Goal: Task Accomplishment & Management: Use online tool/utility

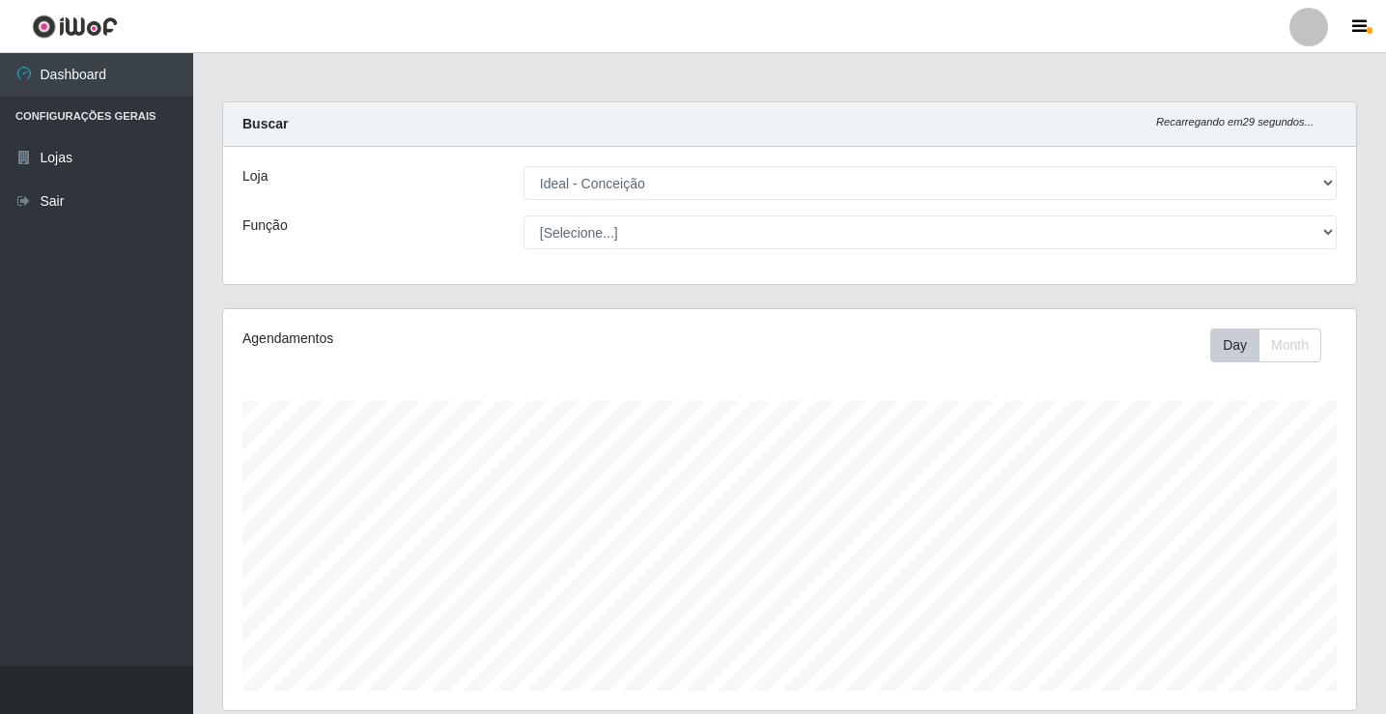
select select "231"
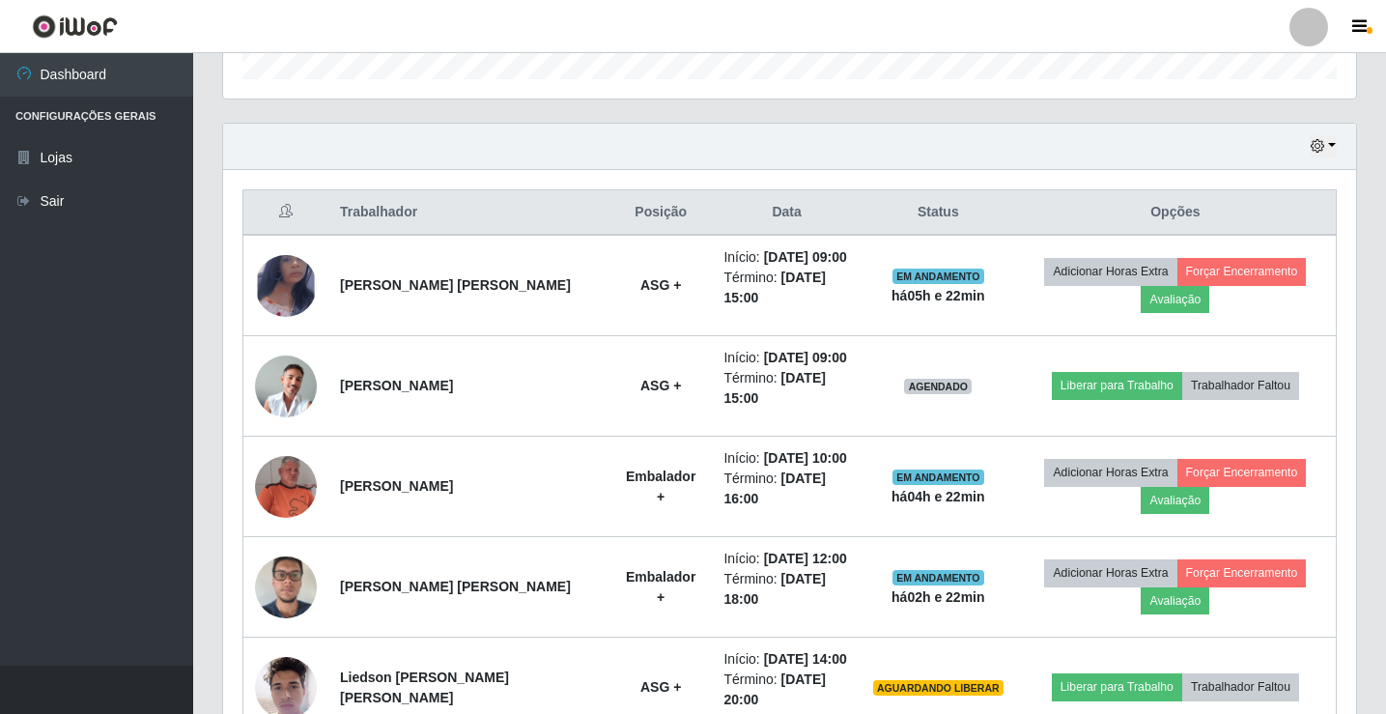
scroll to position [708, 0]
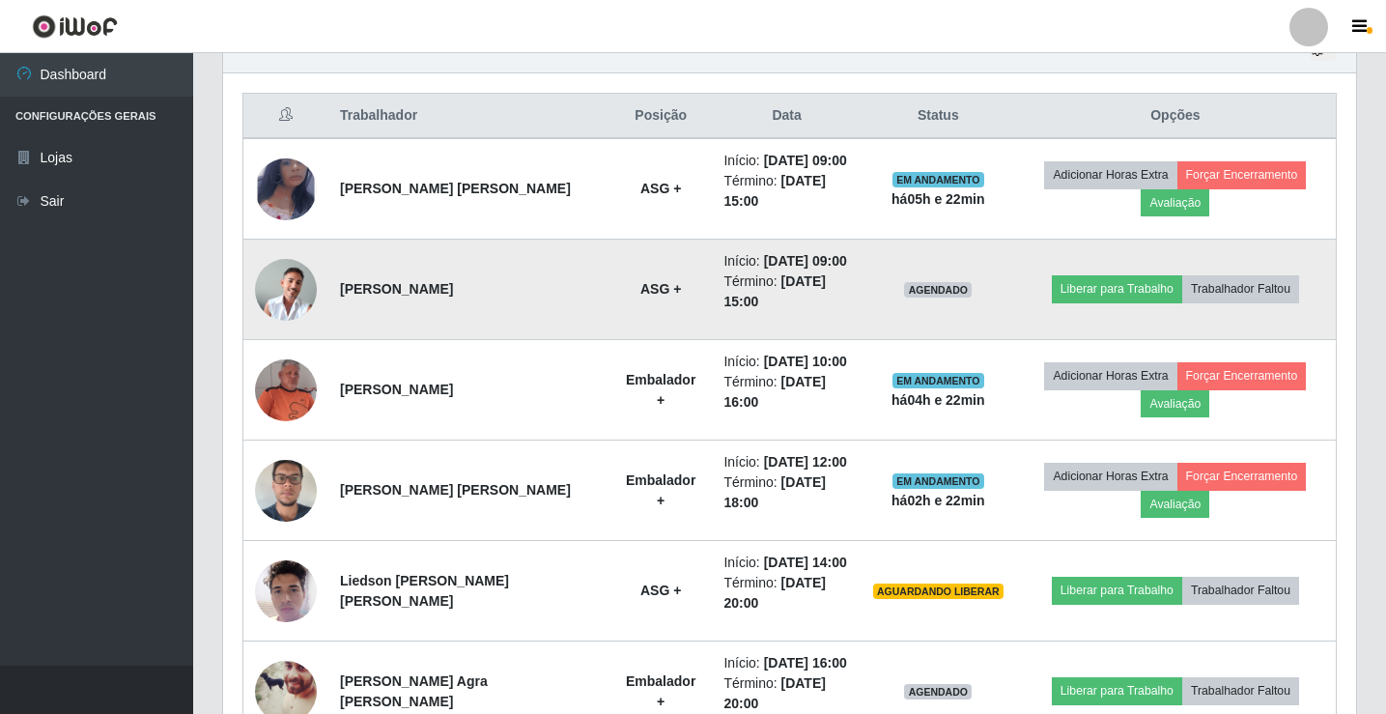
click at [298, 290] on img at bounding box center [286, 290] width 62 height 62
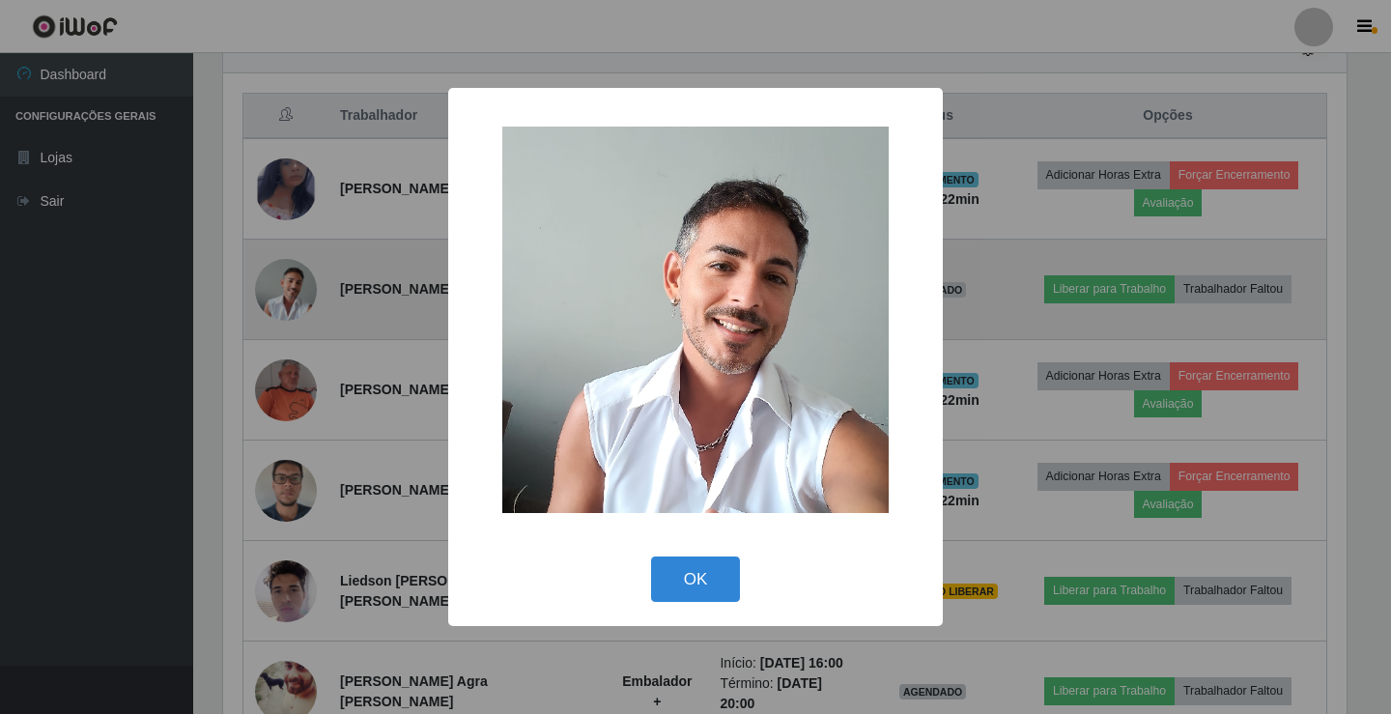
click at [298, 290] on div "× OK Cancel" at bounding box center [695, 357] width 1391 height 714
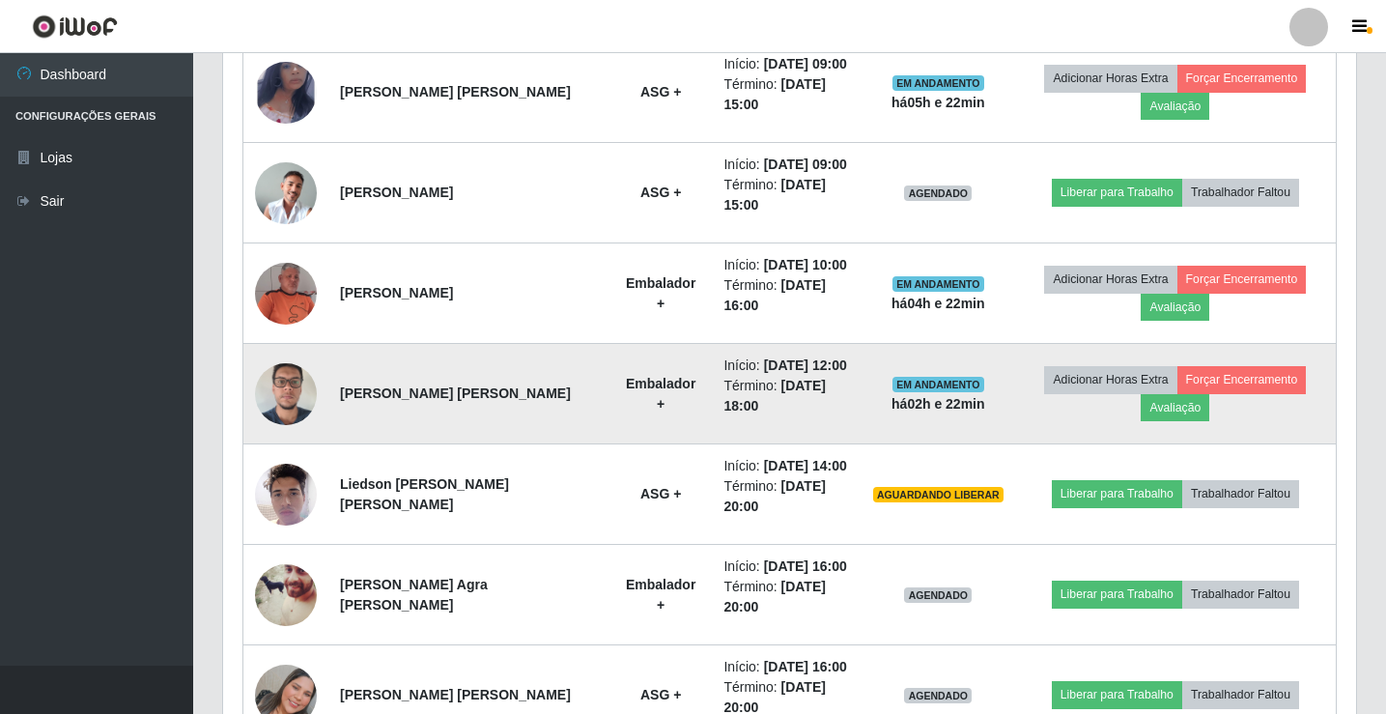
scroll to position [901, 0]
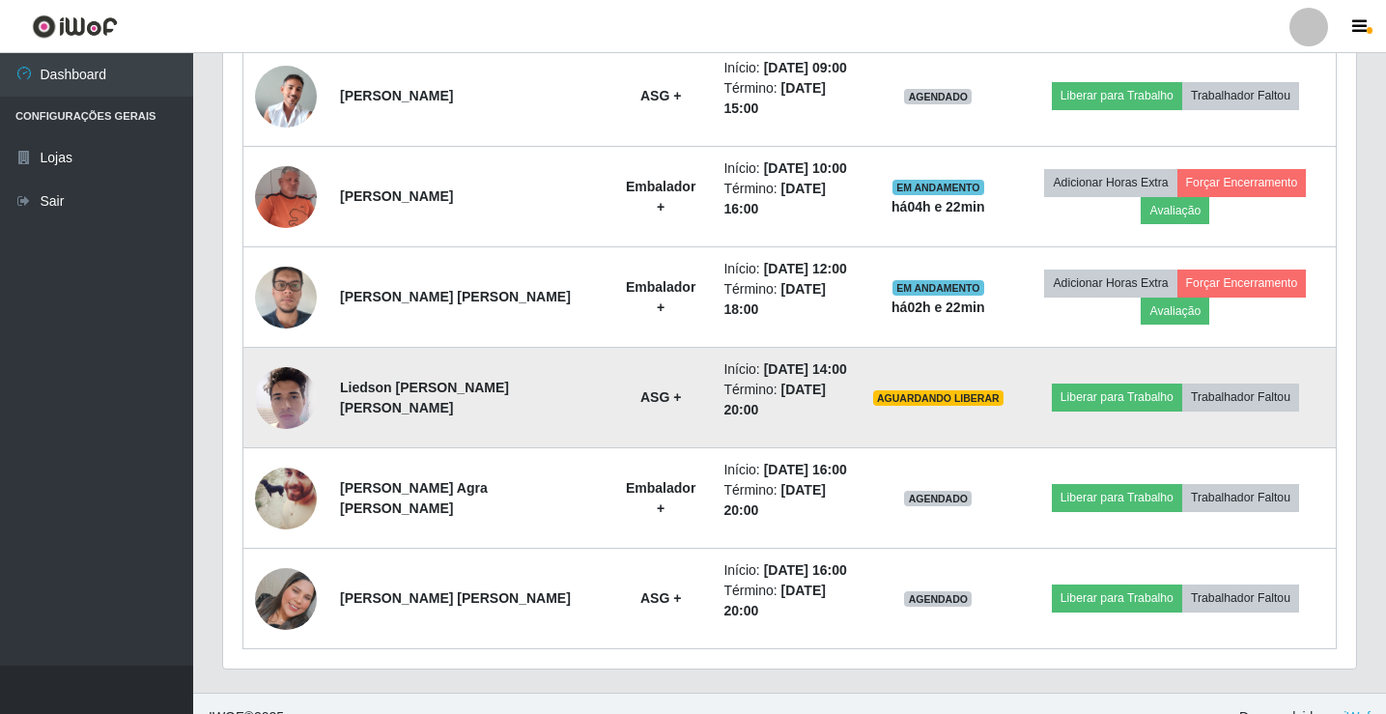
click at [285, 399] on img at bounding box center [286, 397] width 62 height 82
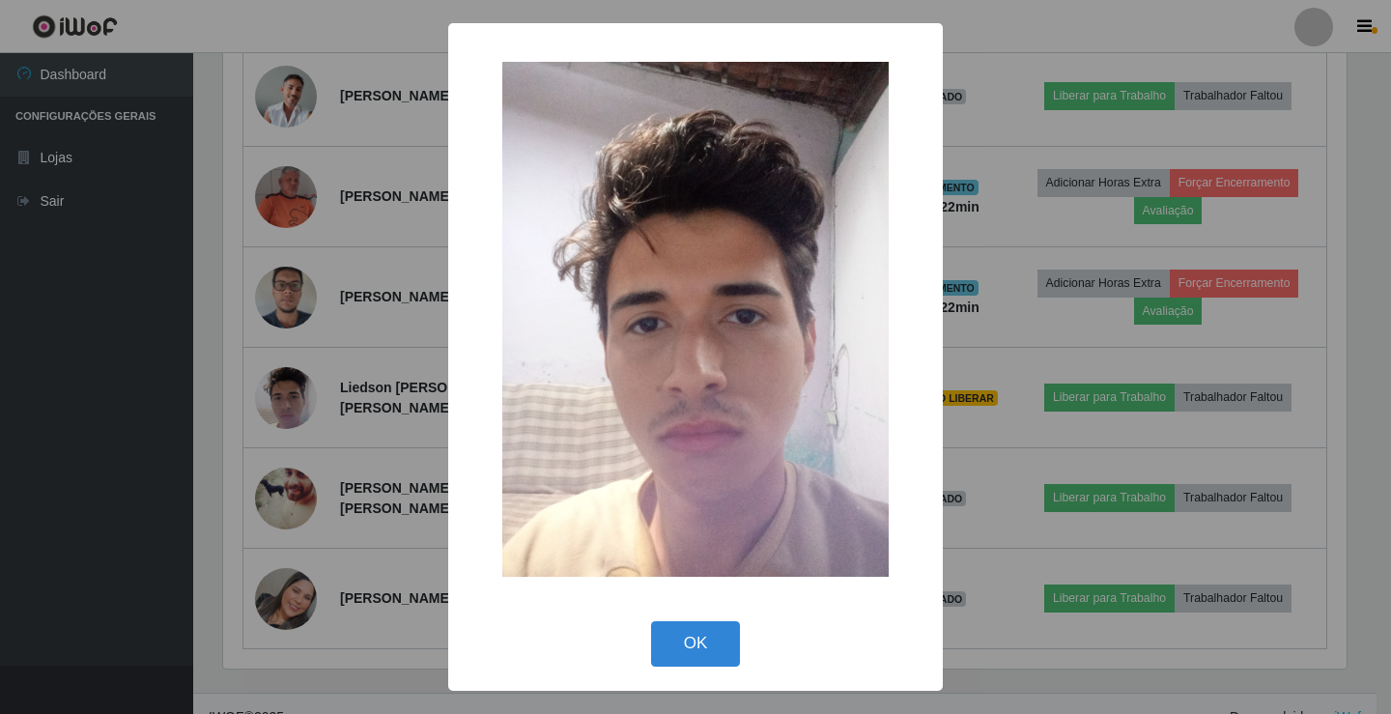
click at [286, 396] on div "× OK Cancel" at bounding box center [695, 357] width 1391 height 714
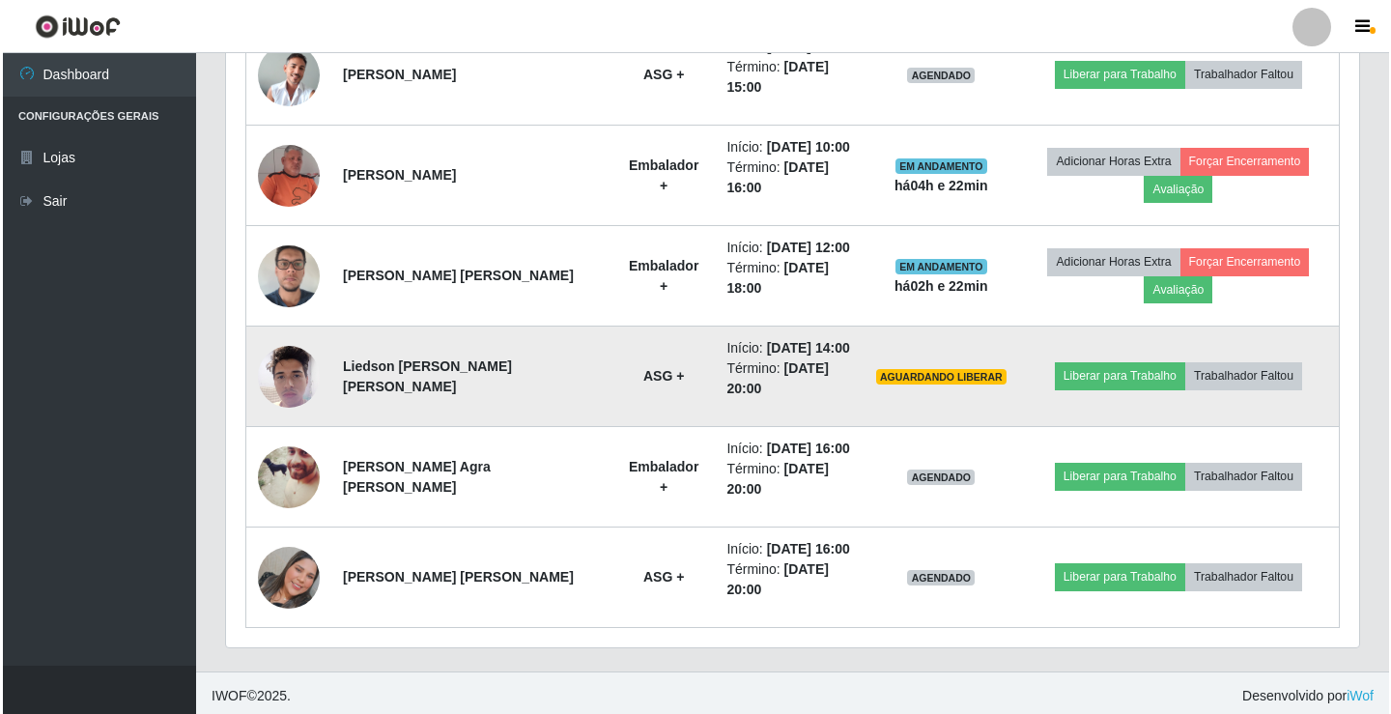
scroll to position [928, 0]
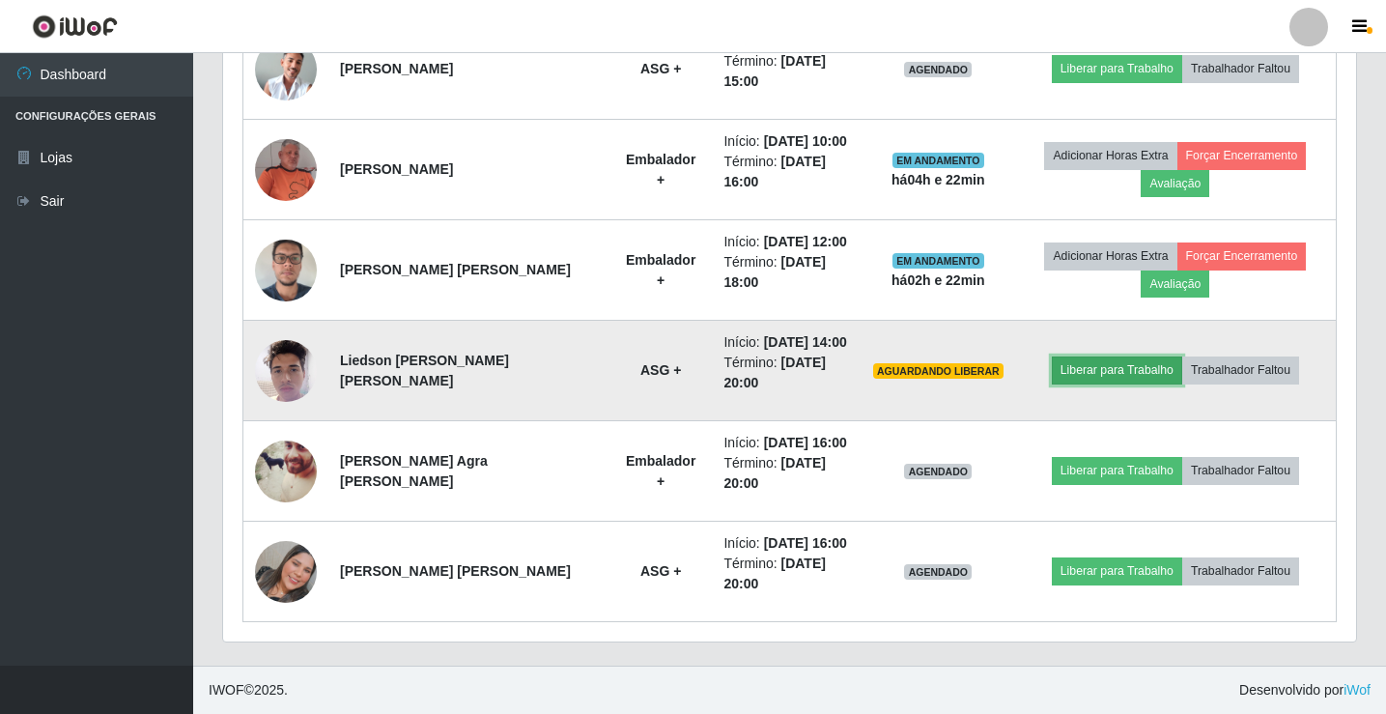
click at [1104, 371] on button "Liberar para Trabalho" at bounding box center [1117, 369] width 130 height 27
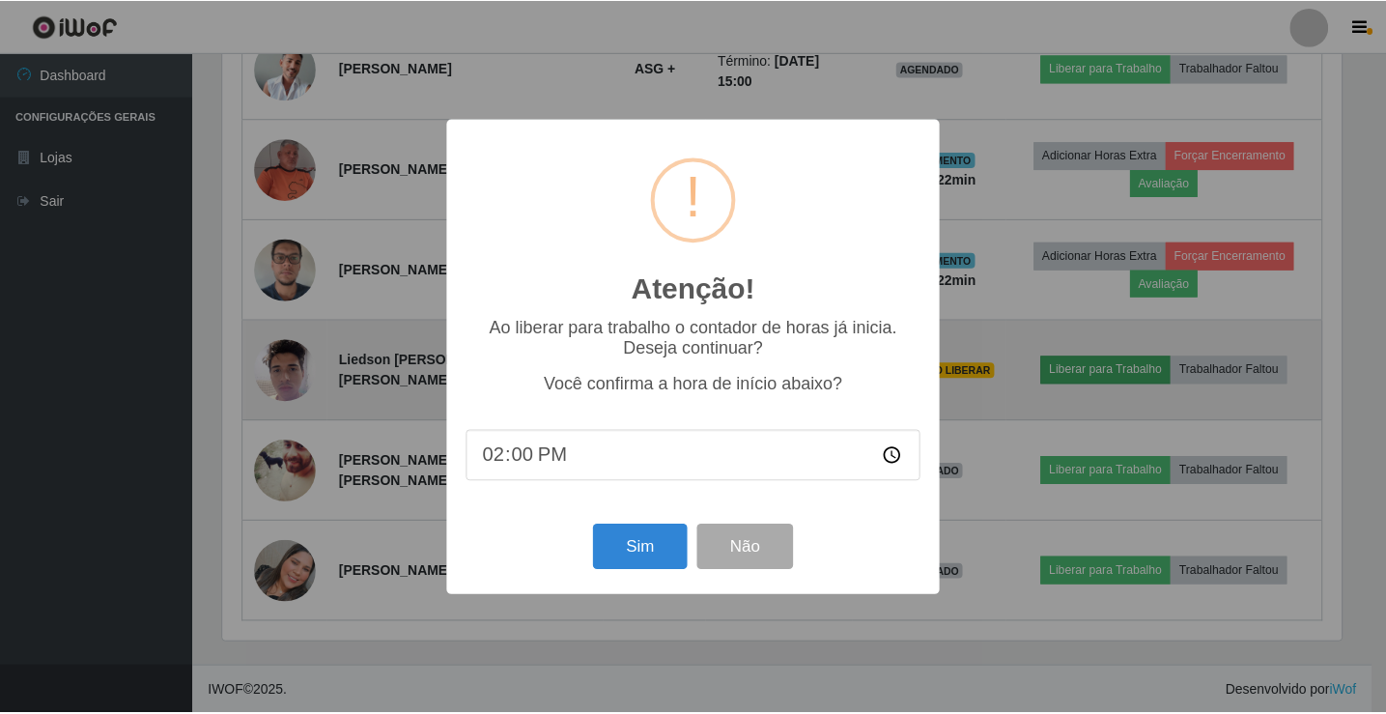
scroll to position [401, 1123]
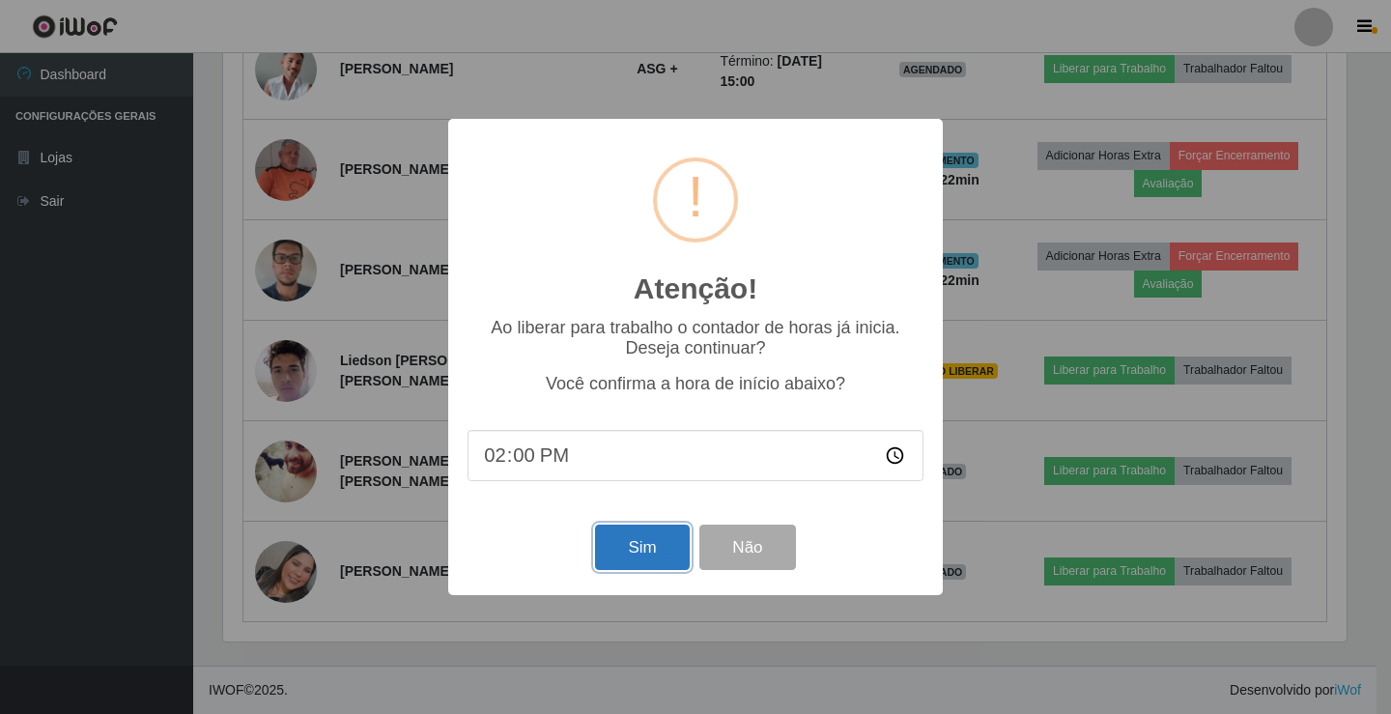
click at [611, 551] on button "Sim" at bounding box center [642, 547] width 94 height 45
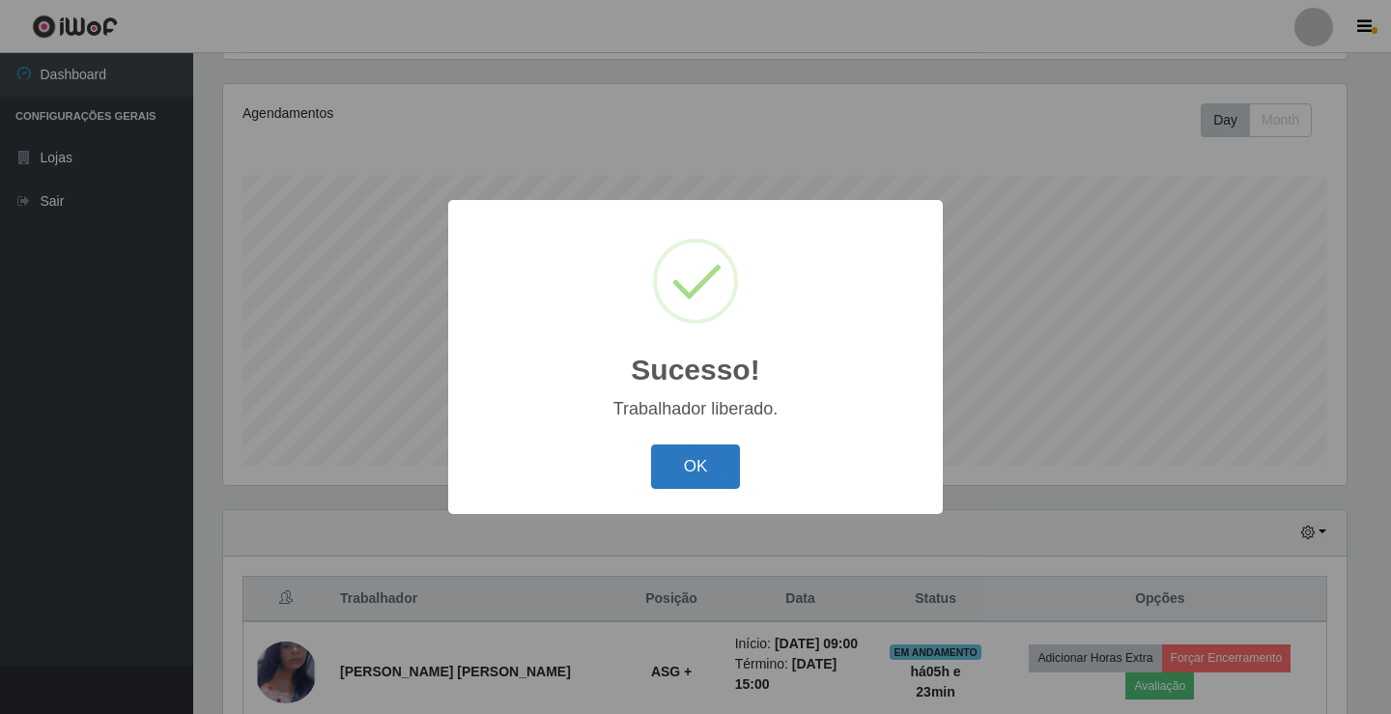
click at [682, 461] on button "OK" at bounding box center [696, 466] width 90 height 45
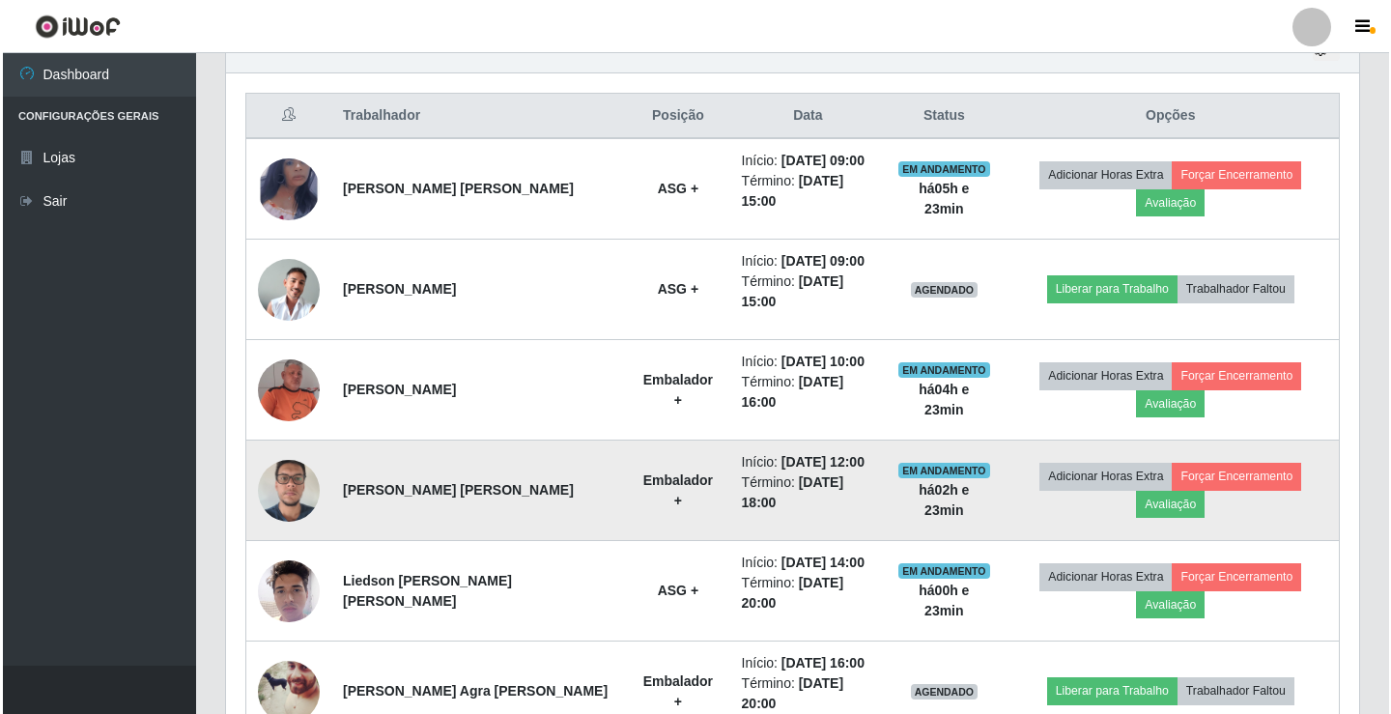
scroll to position [611, 0]
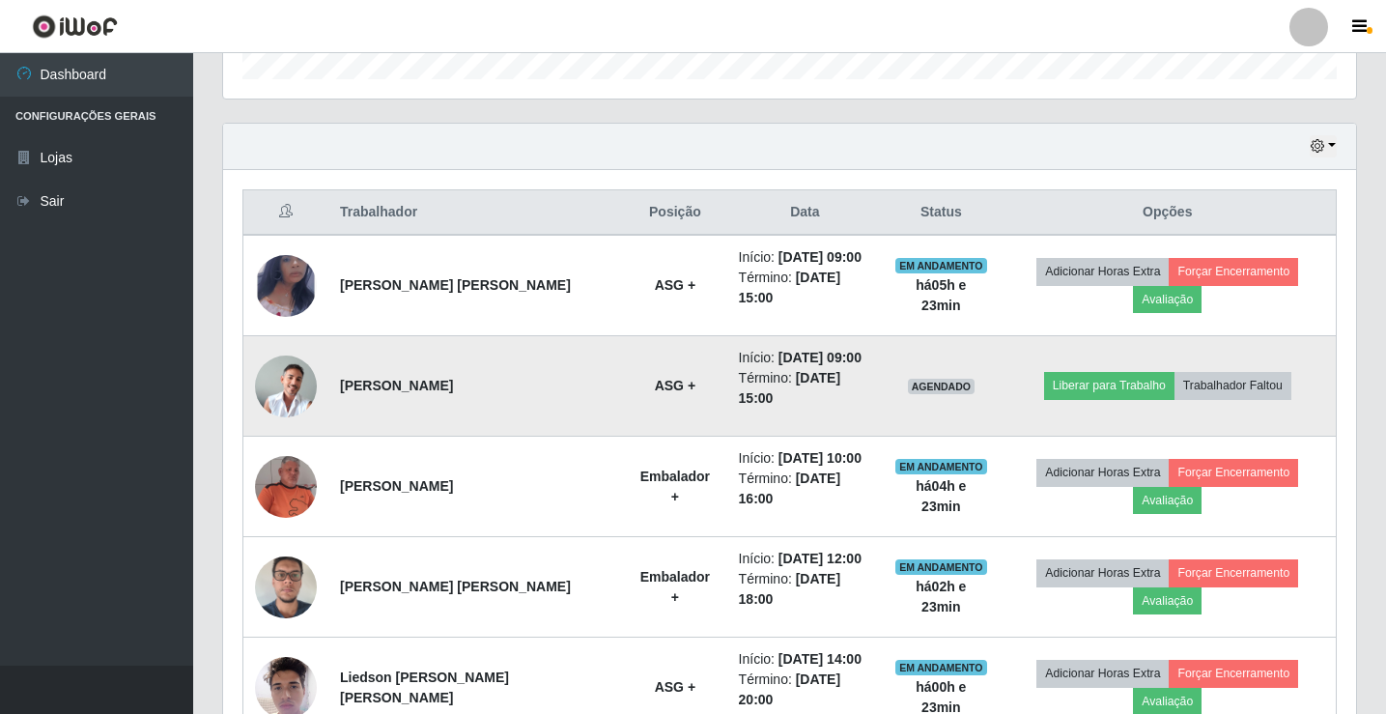
click at [306, 383] on img at bounding box center [286, 386] width 62 height 62
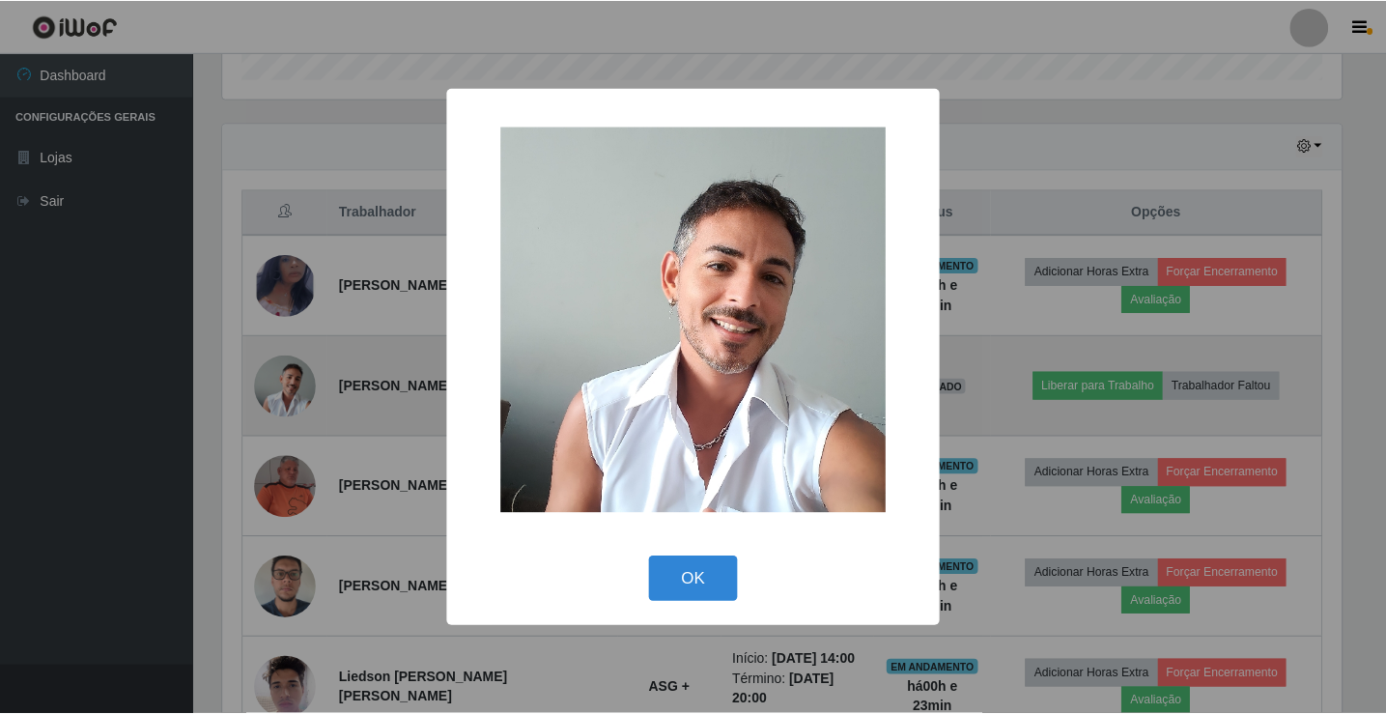
scroll to position [401, 1123]
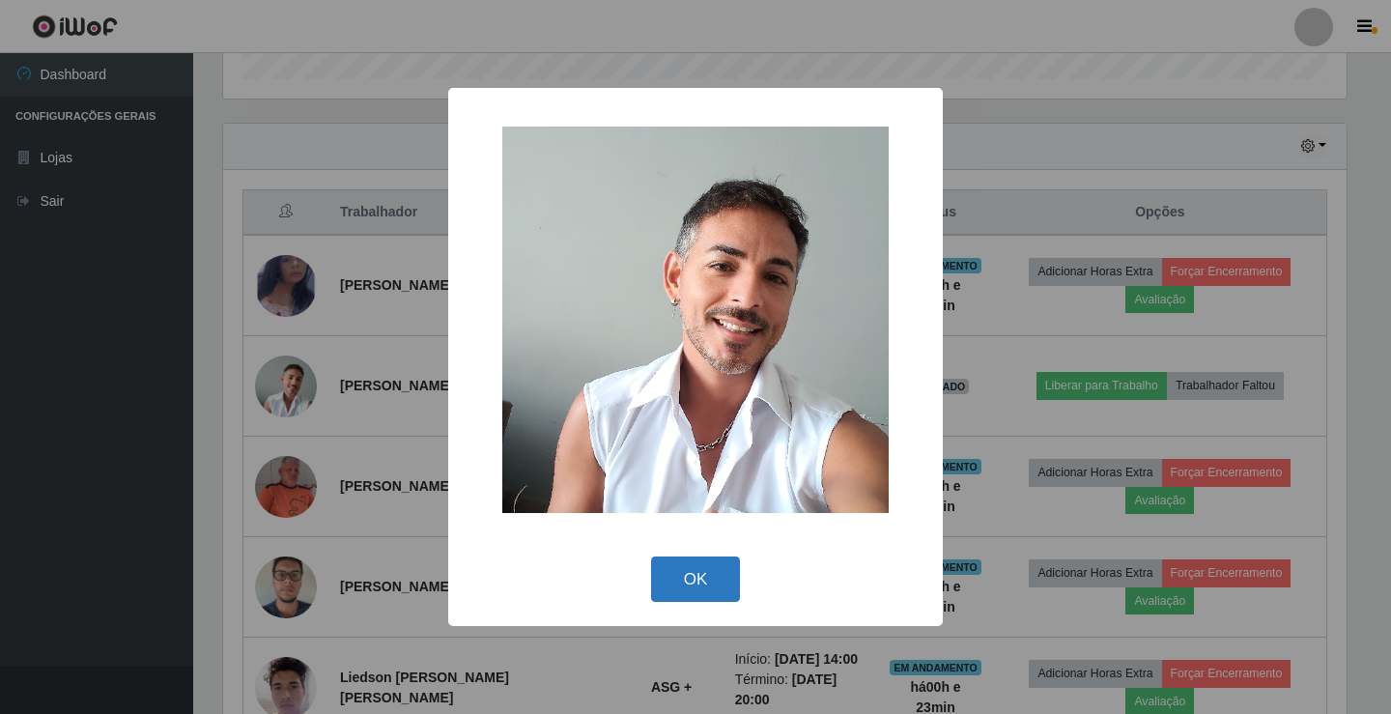
click at [698, 573] on button "OK" at bounding box center [696, 578] width 90 height 45
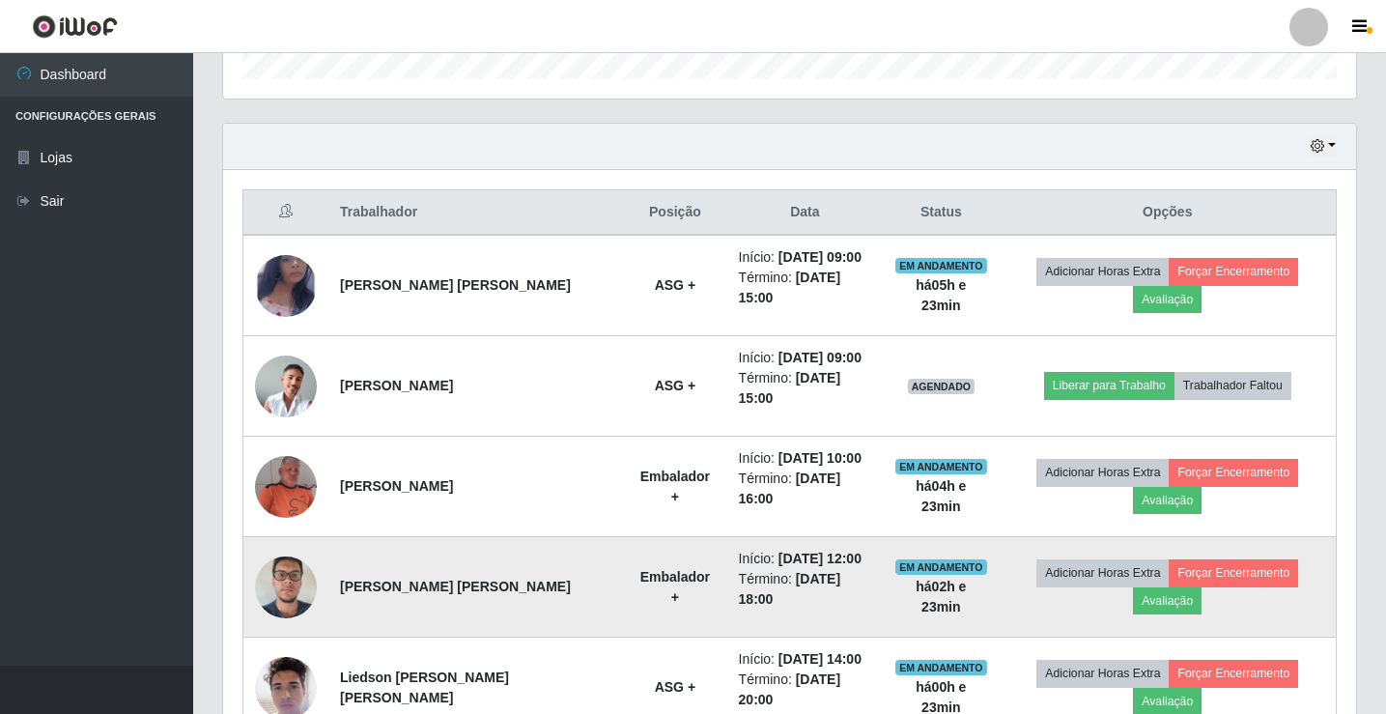
scroll to position [401, 1133]
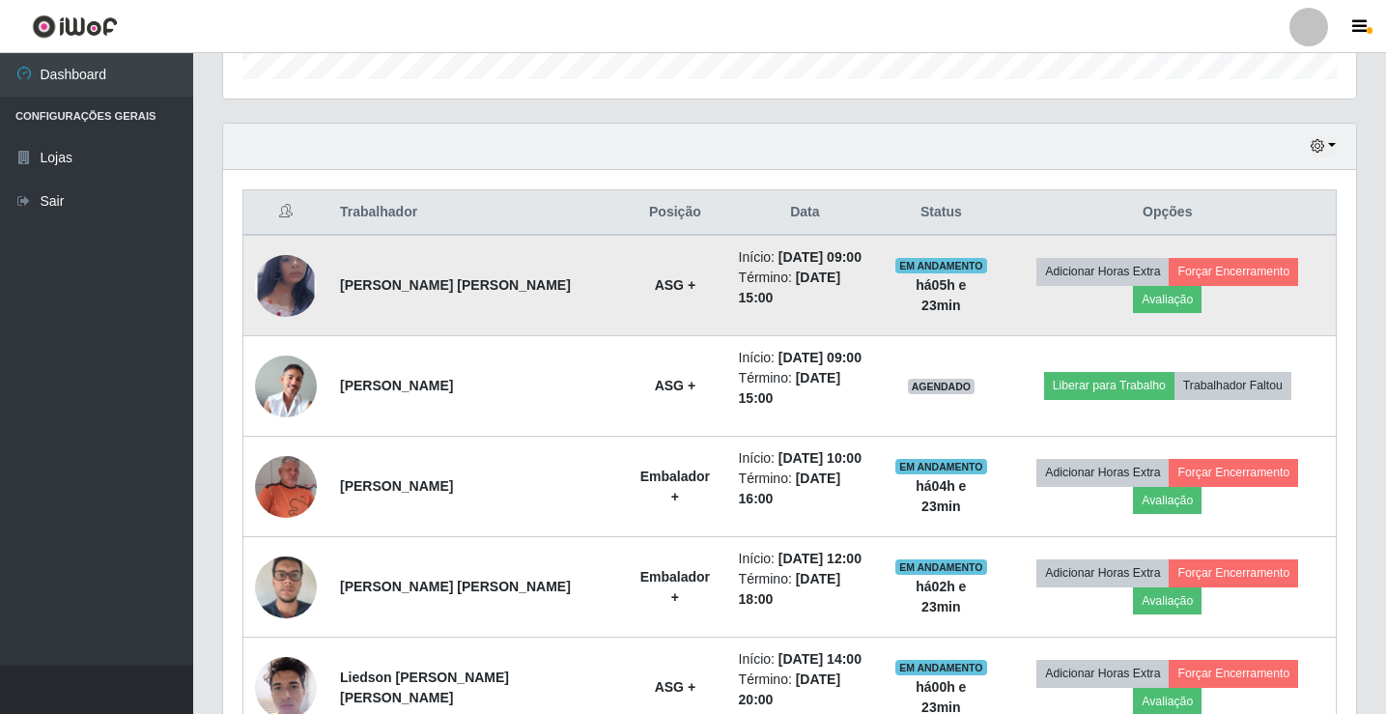
click at [284, 289] on img at bounding box center [286, 285] width 62 height 100
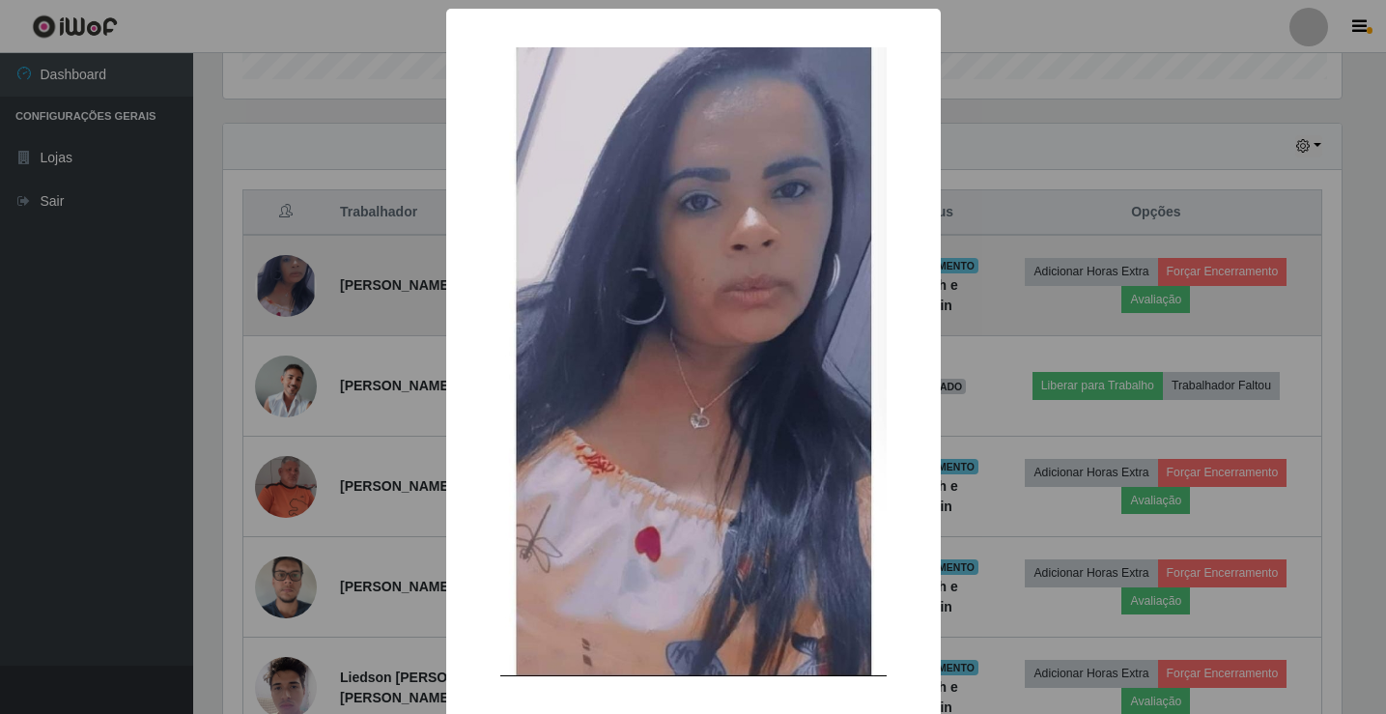
scroll to position [401, 1123]
click at [284, 289] on div "× OK Cancel" at bounding box center [695, 357] width 1391 height 714
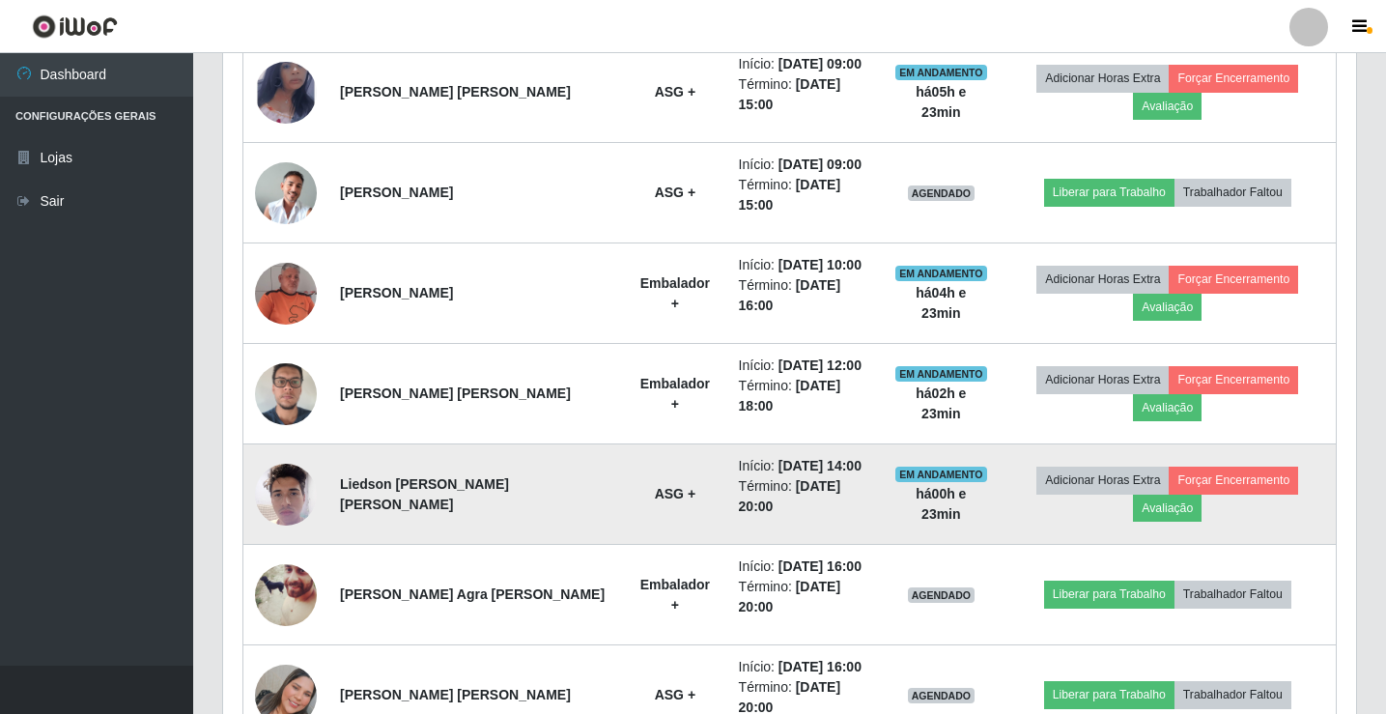
scroll to position [708, 0]
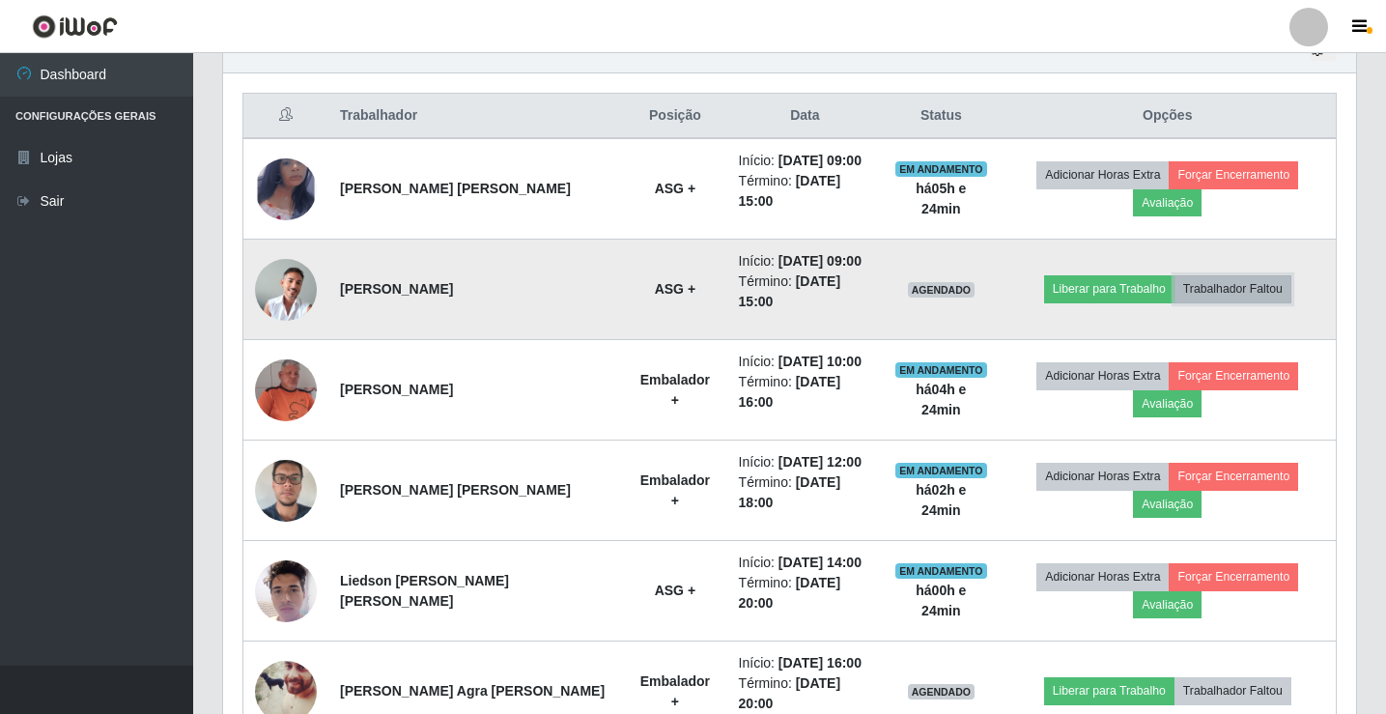
click at [1232, 295] on button "Trabalhador Faltou" at bounding box center [1233, 288] width 117 height 27
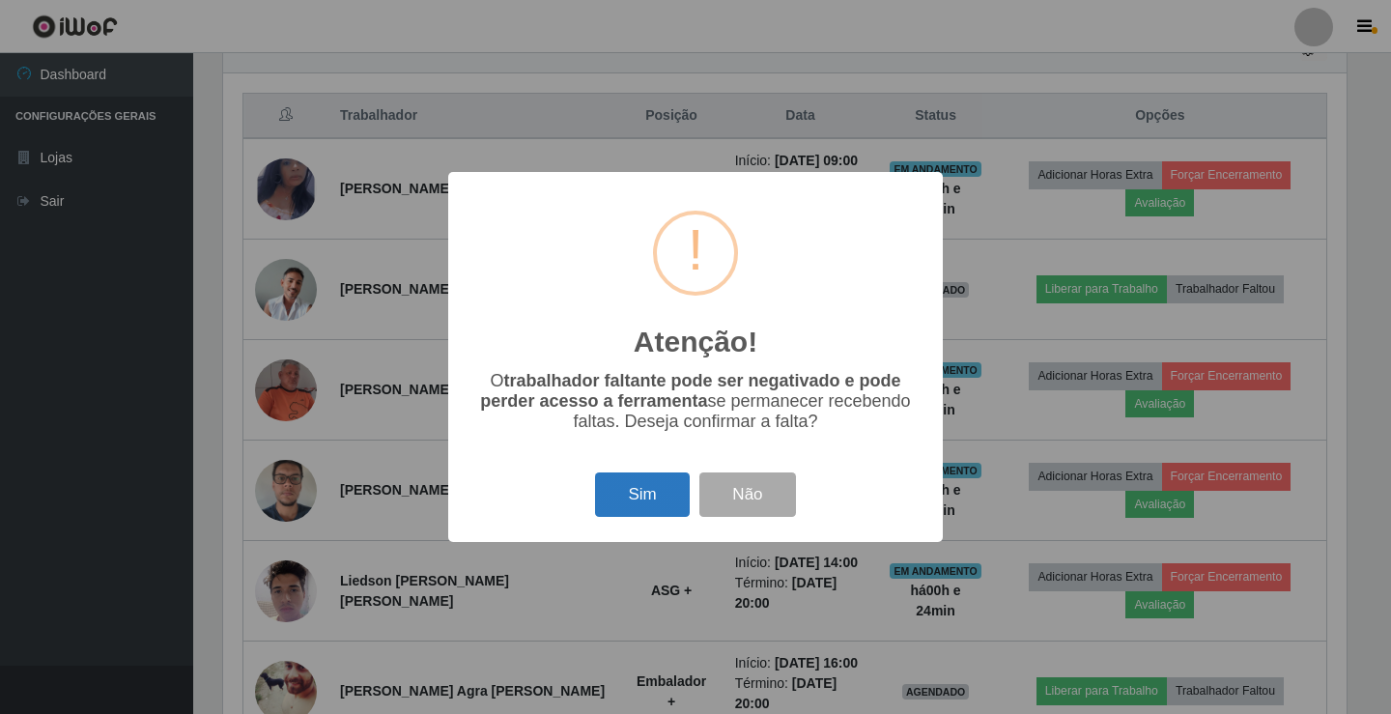
click at [629, 511] on button "Sim" at bounding box center [642, 494] width 94 height 45
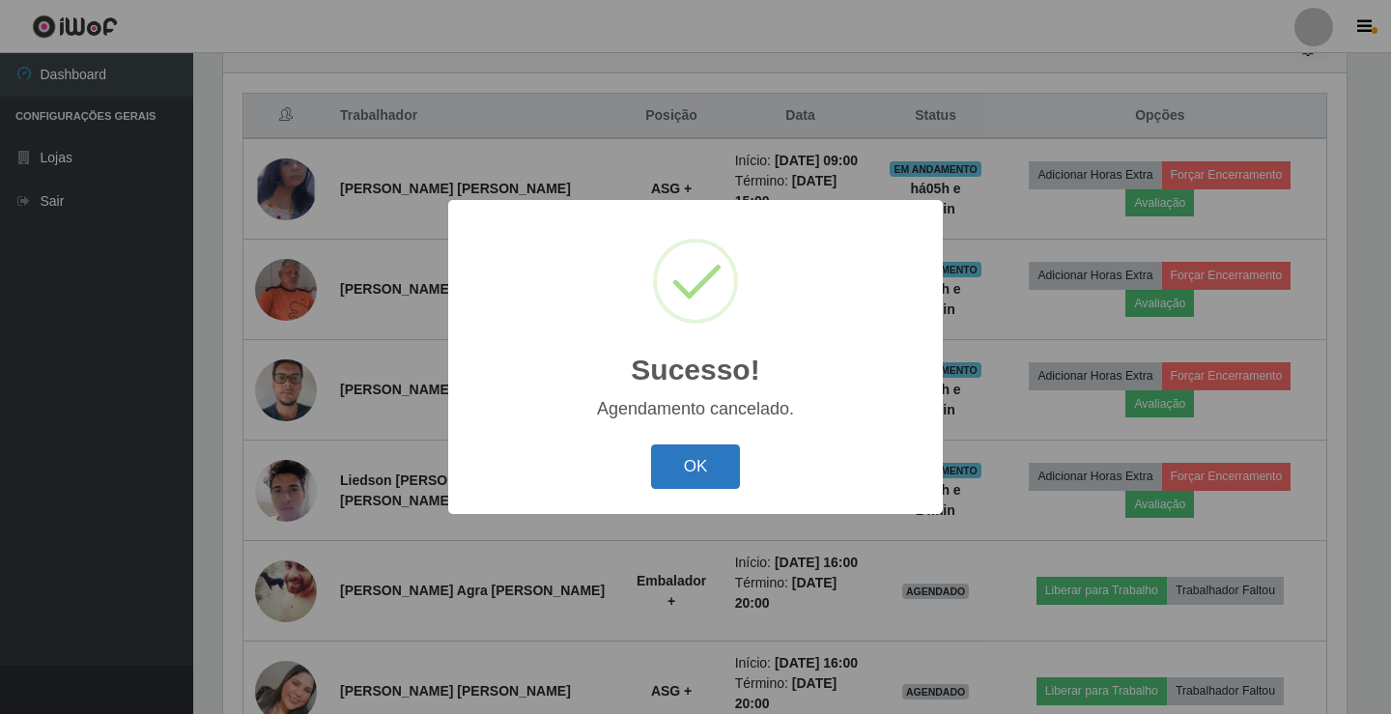
click at [697, 468] on button "OK" at bounding box center [696, 466] width 90 height 45
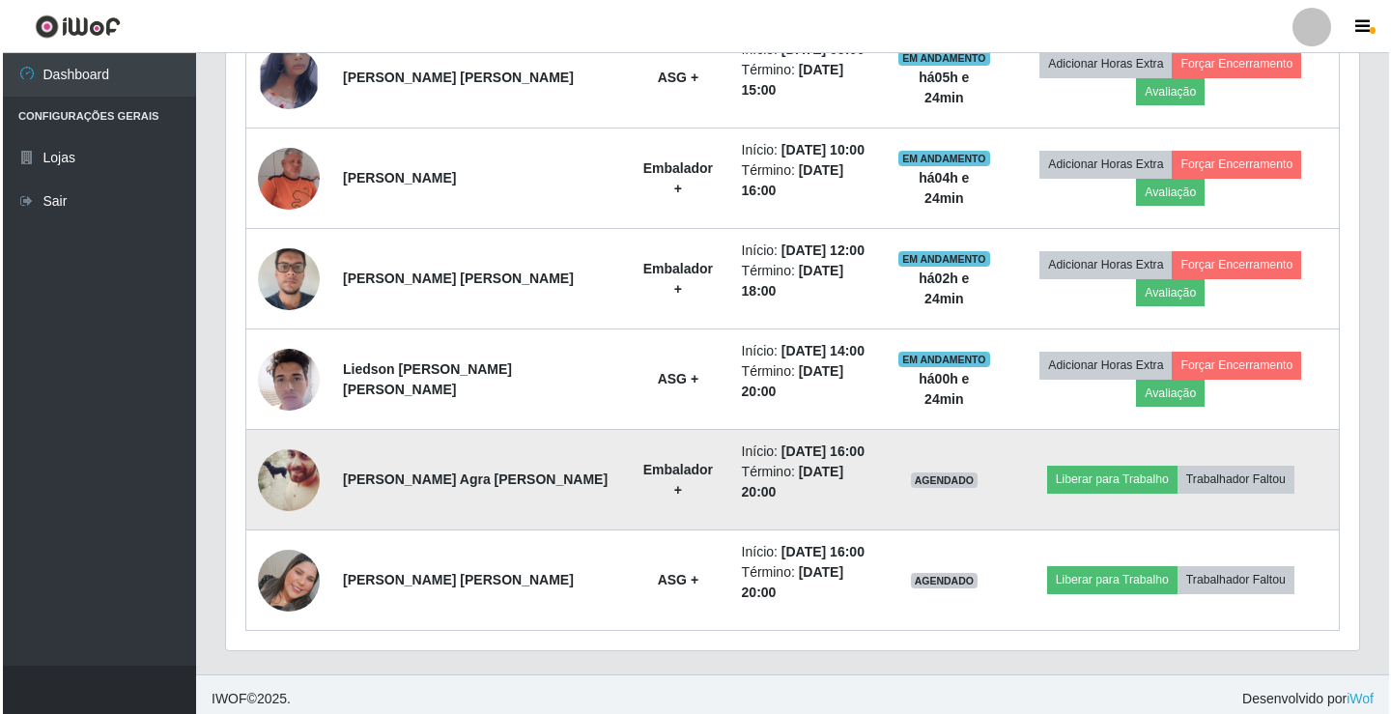
scroll to position [828, 0]
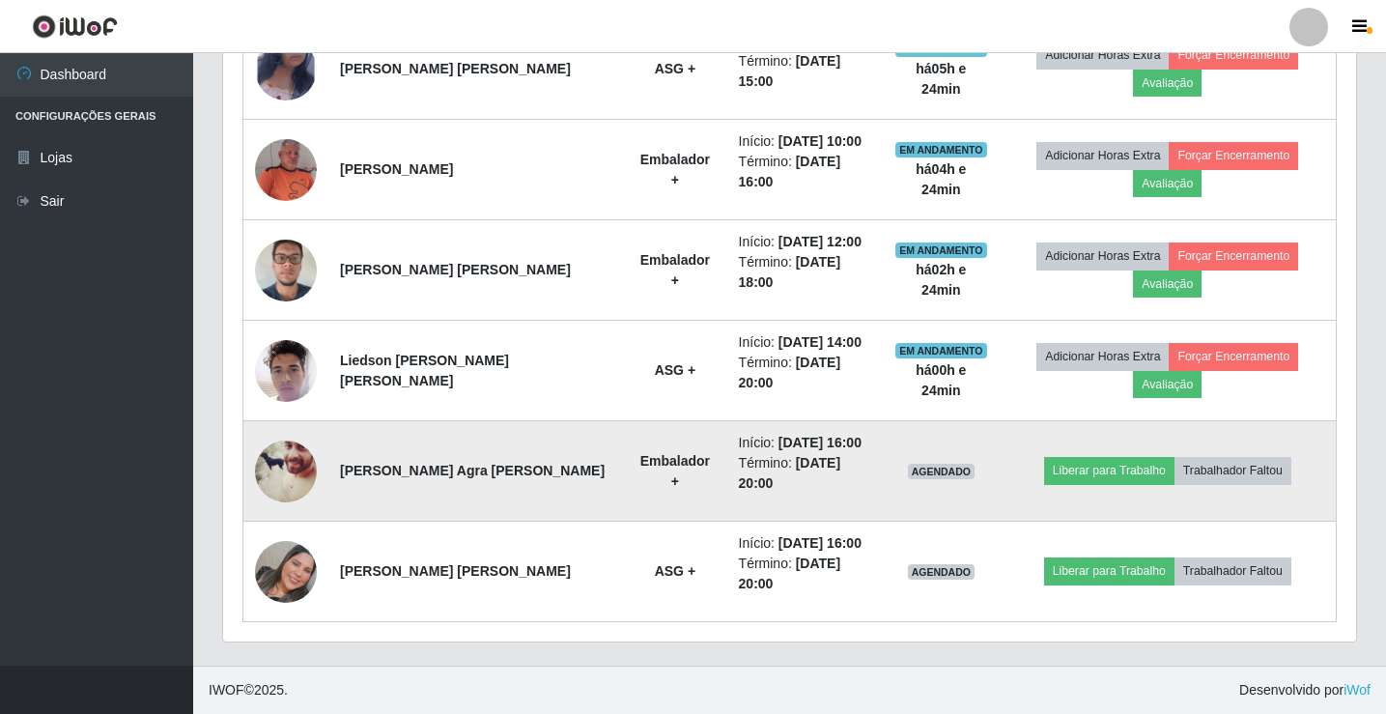
click at [293, 484] on img at bounding box center [286, 471] width 62 height 77
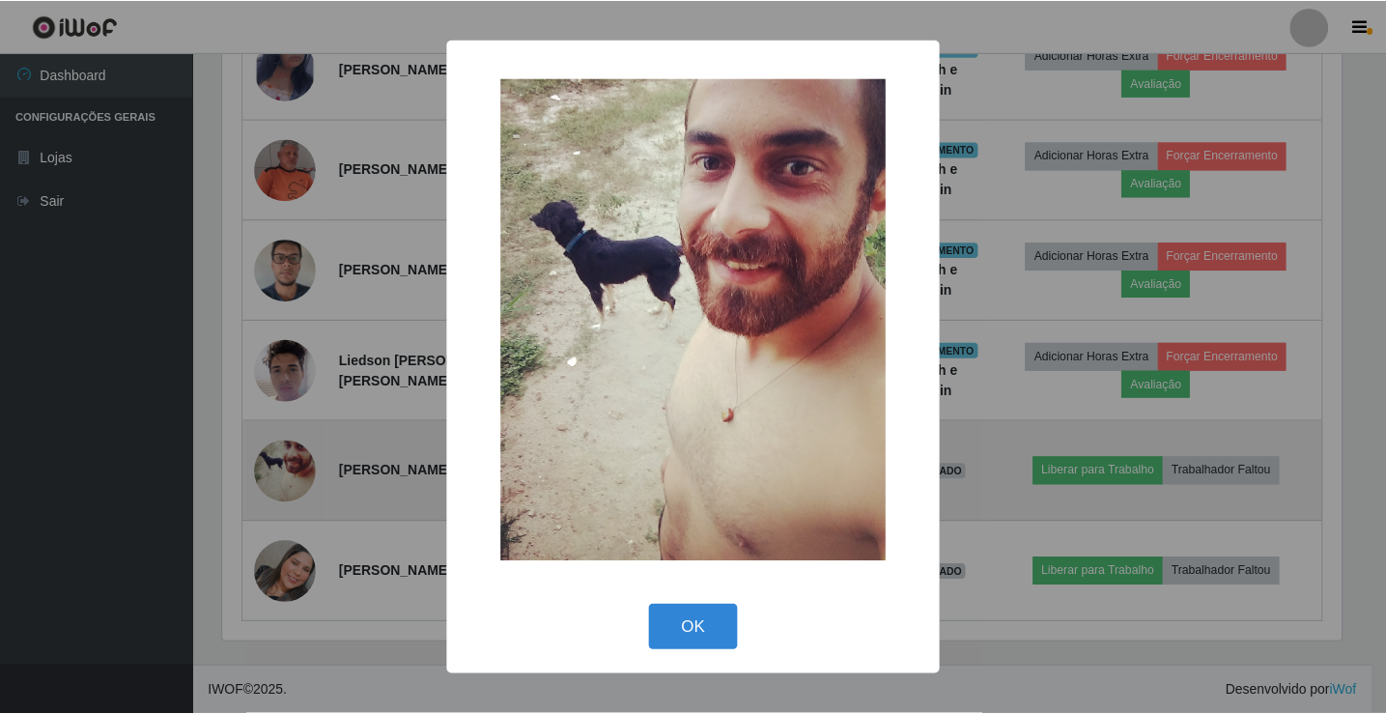
scroll to position [401, 1123]
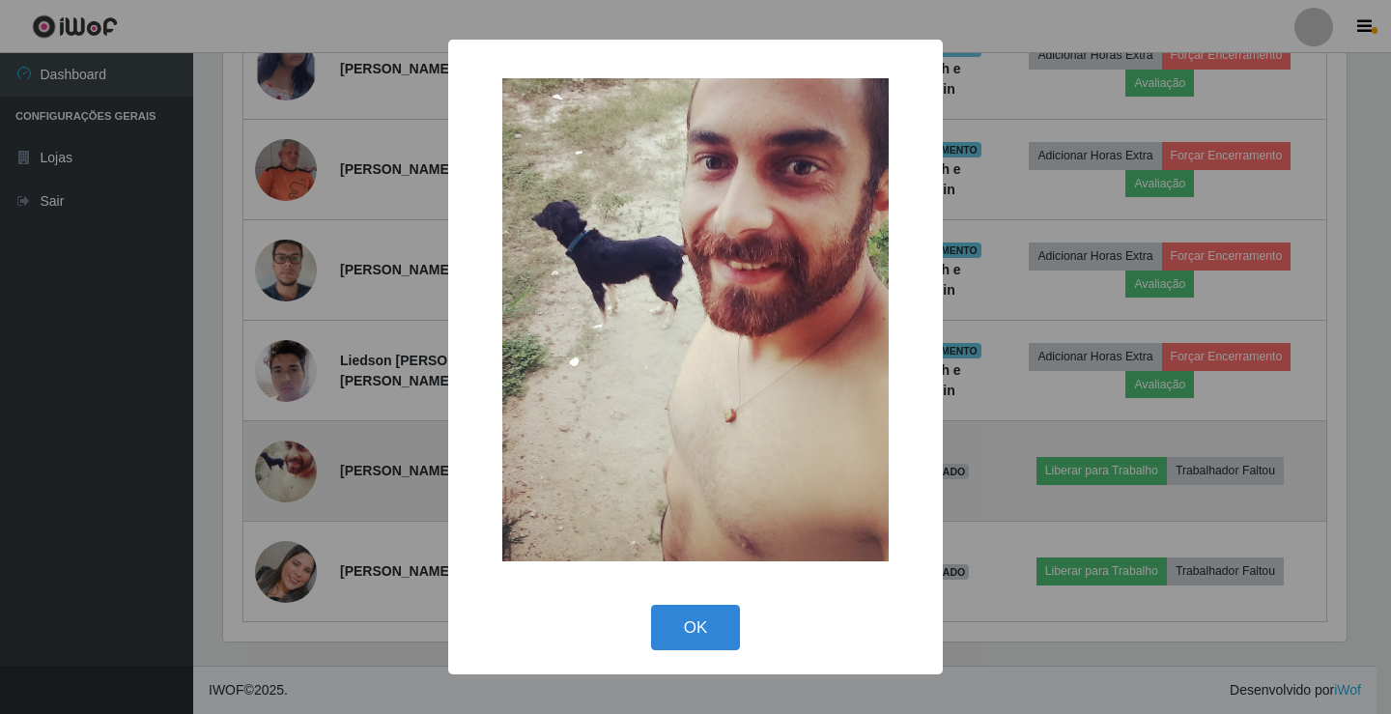
click at [293, 484] on div "× OK Cancel" at bounding box center [695, 357] width 1391 height 714
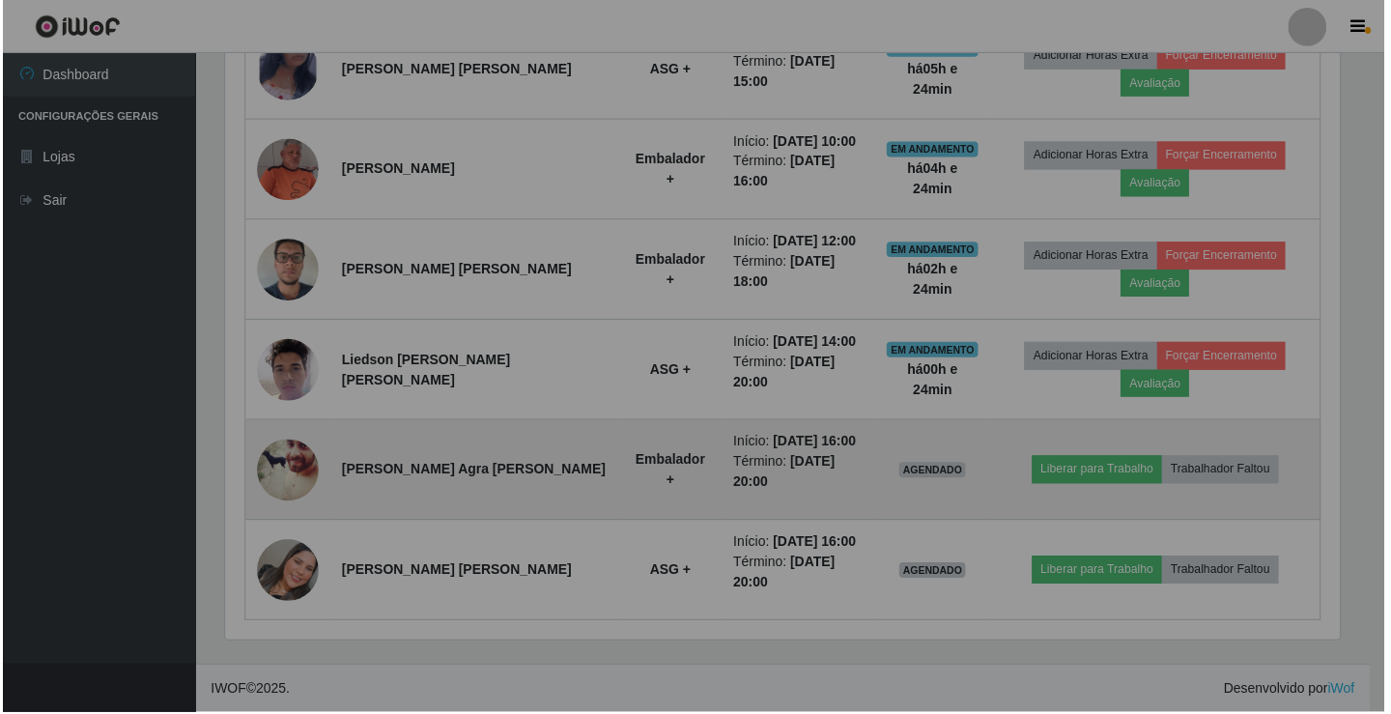
scroll to position [401, 1133]
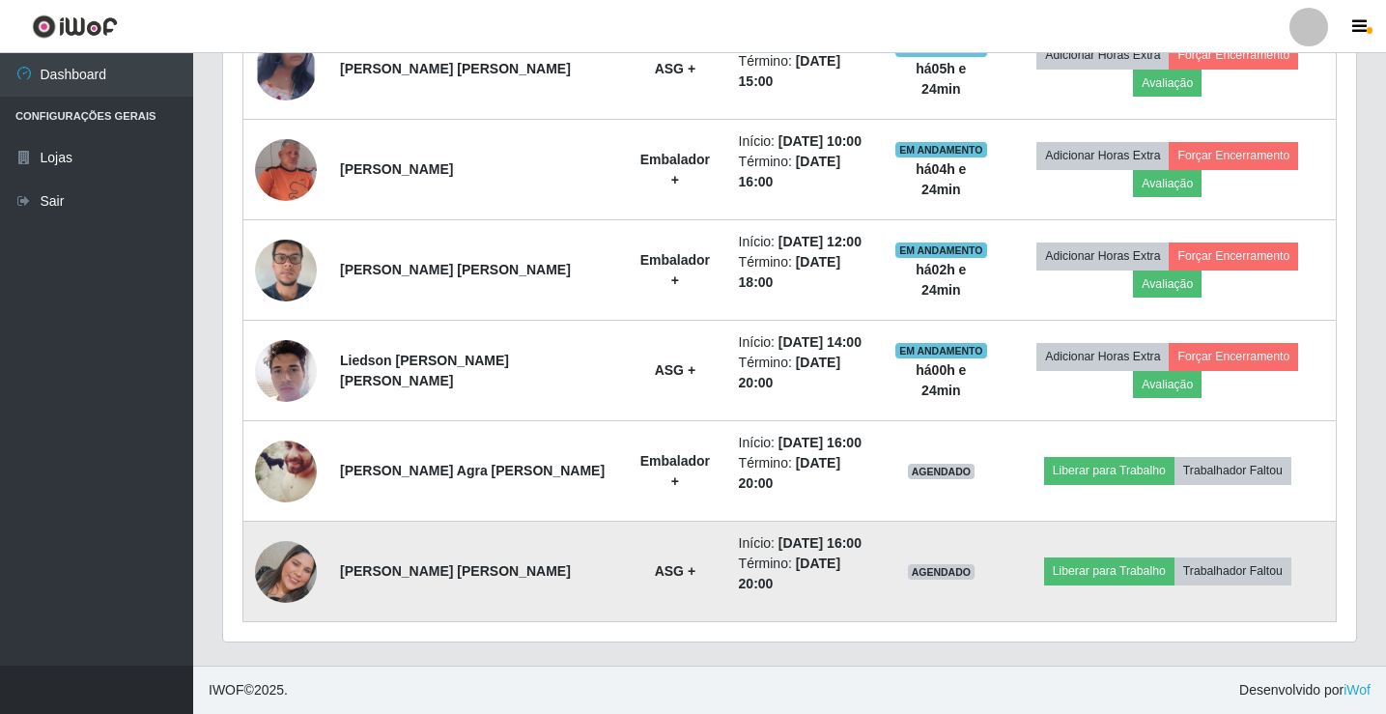
click at [295, 571] on img at bounding box center [286, 572] width 62 height 62
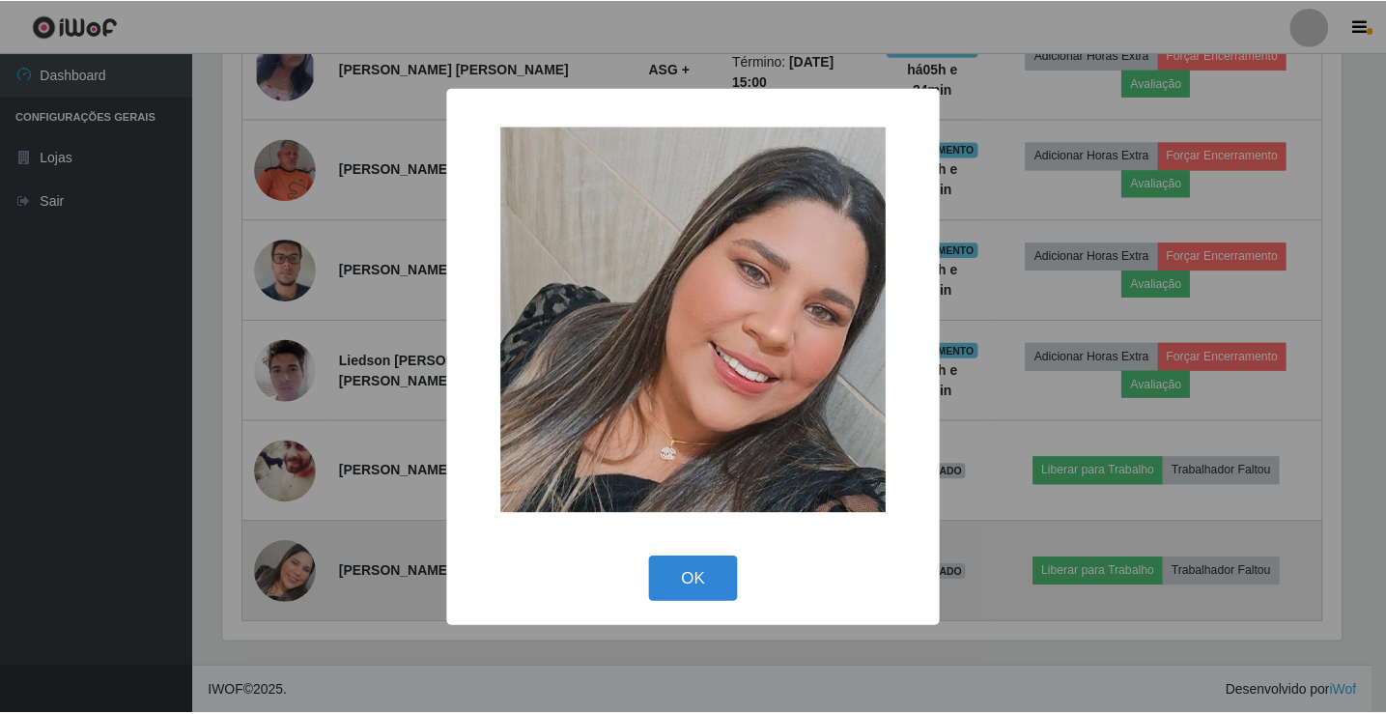
scroll to position [401, 1123]
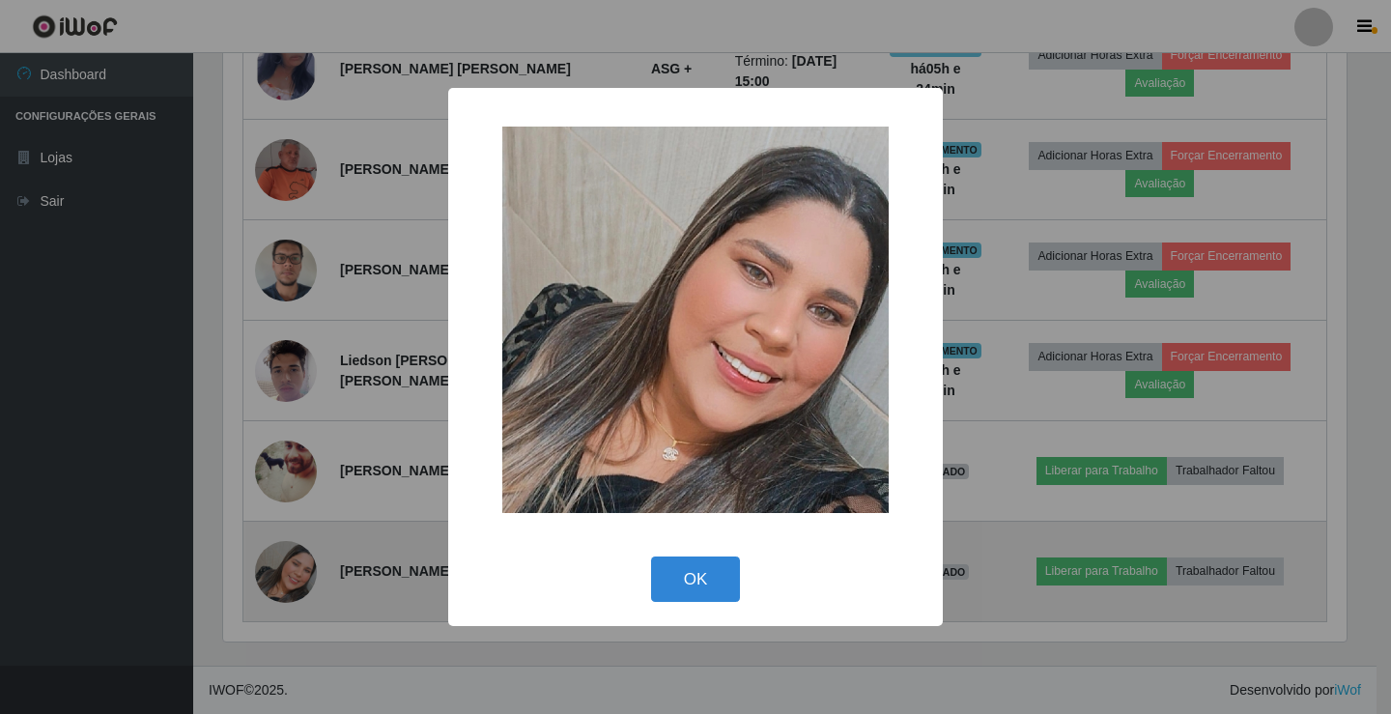
click at [295, 571] on div "× OK Cancel" at bounding box center [695, 357] width 1391 height 714
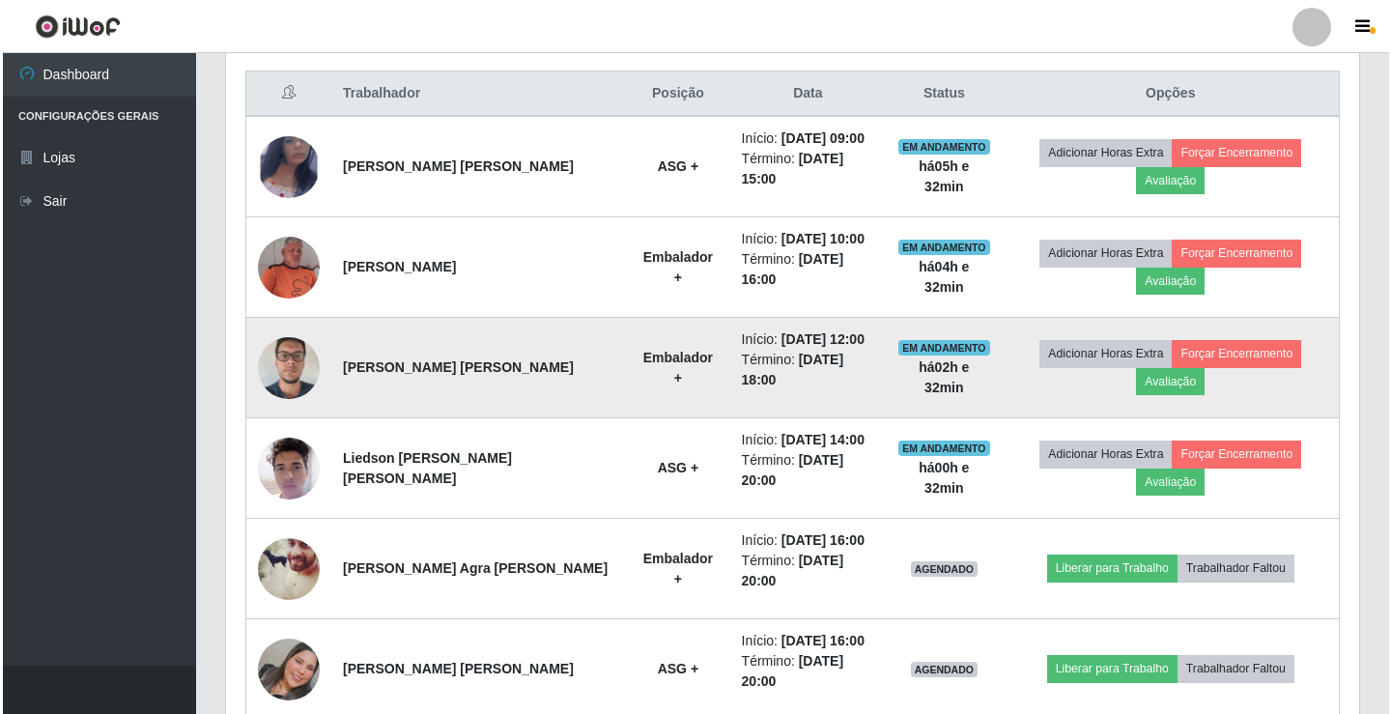
scroll to position [731, 0]
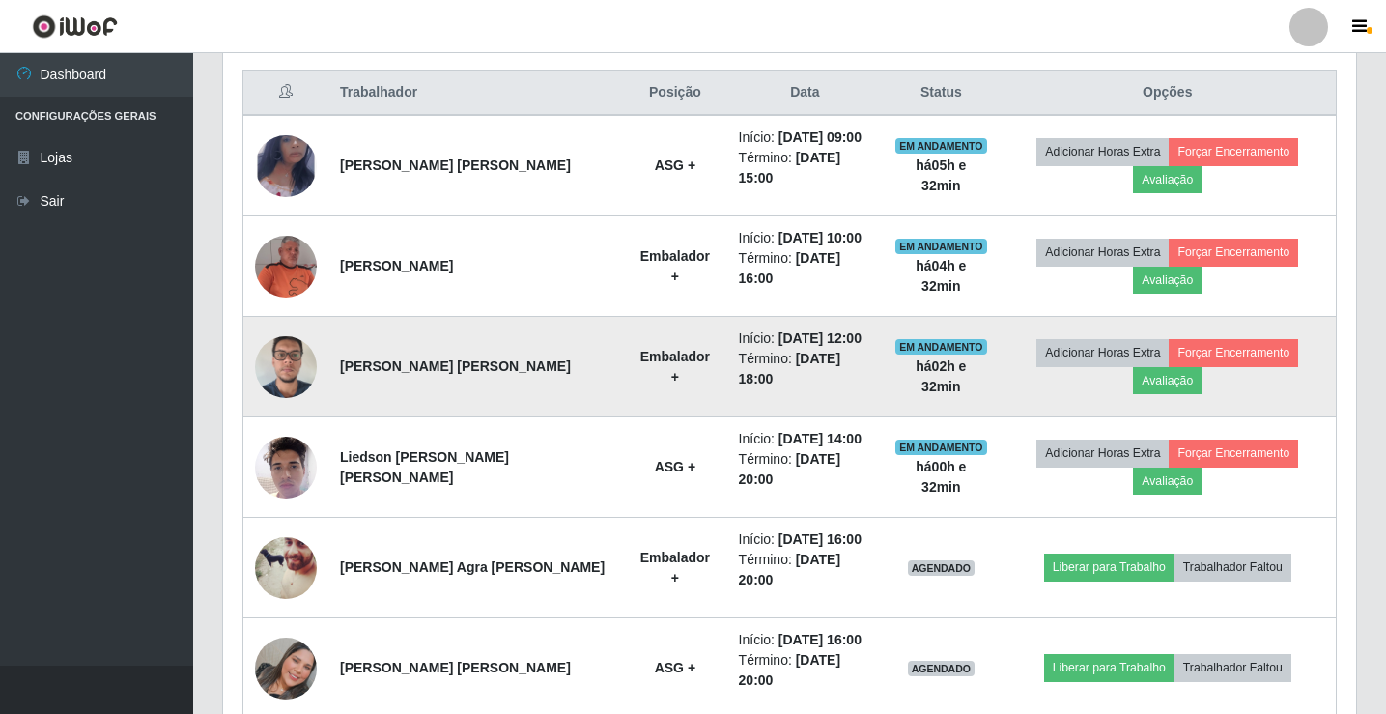
click at [286, 384] on img at bounding box center [286, 367] width 62 height 82
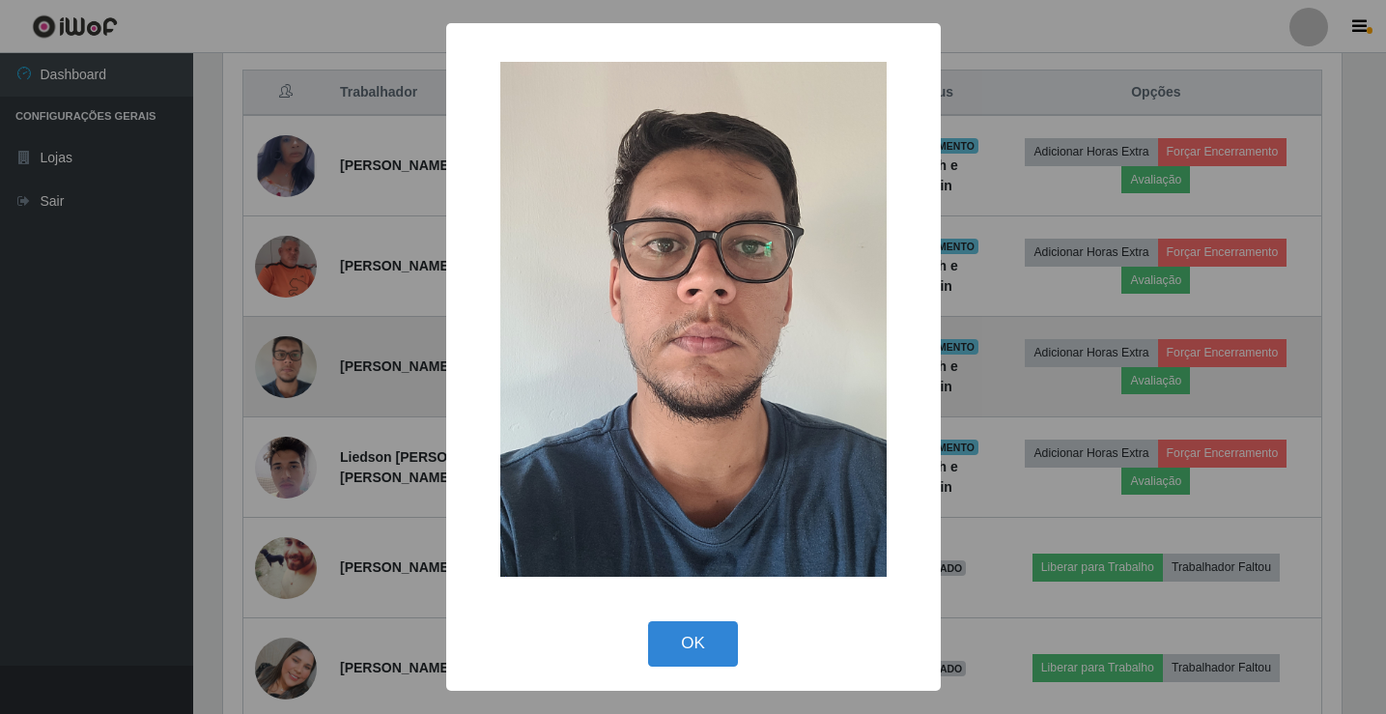
scroll to position [401, 1123]
click at [286, 384] on div "× OK Cancel" at bounding box center [695, 357] width 1391 height 714
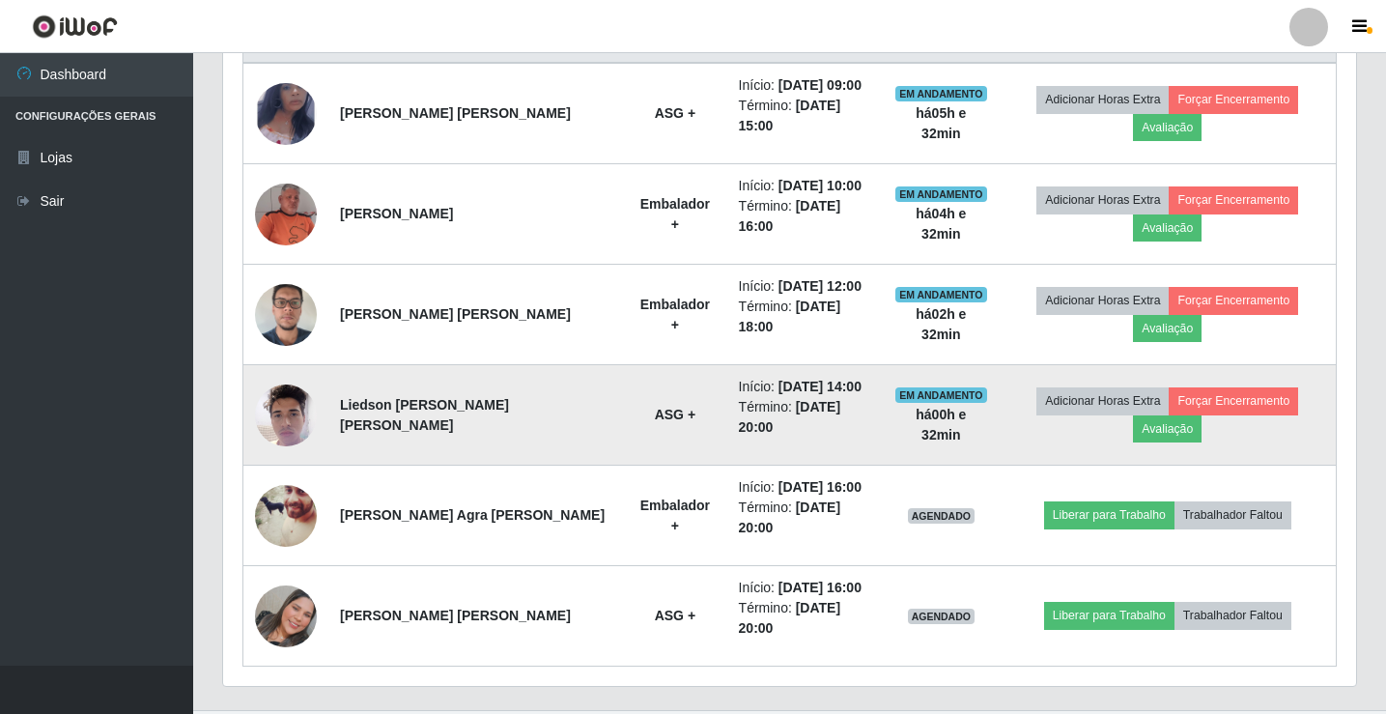
scroll to position [828, 0]
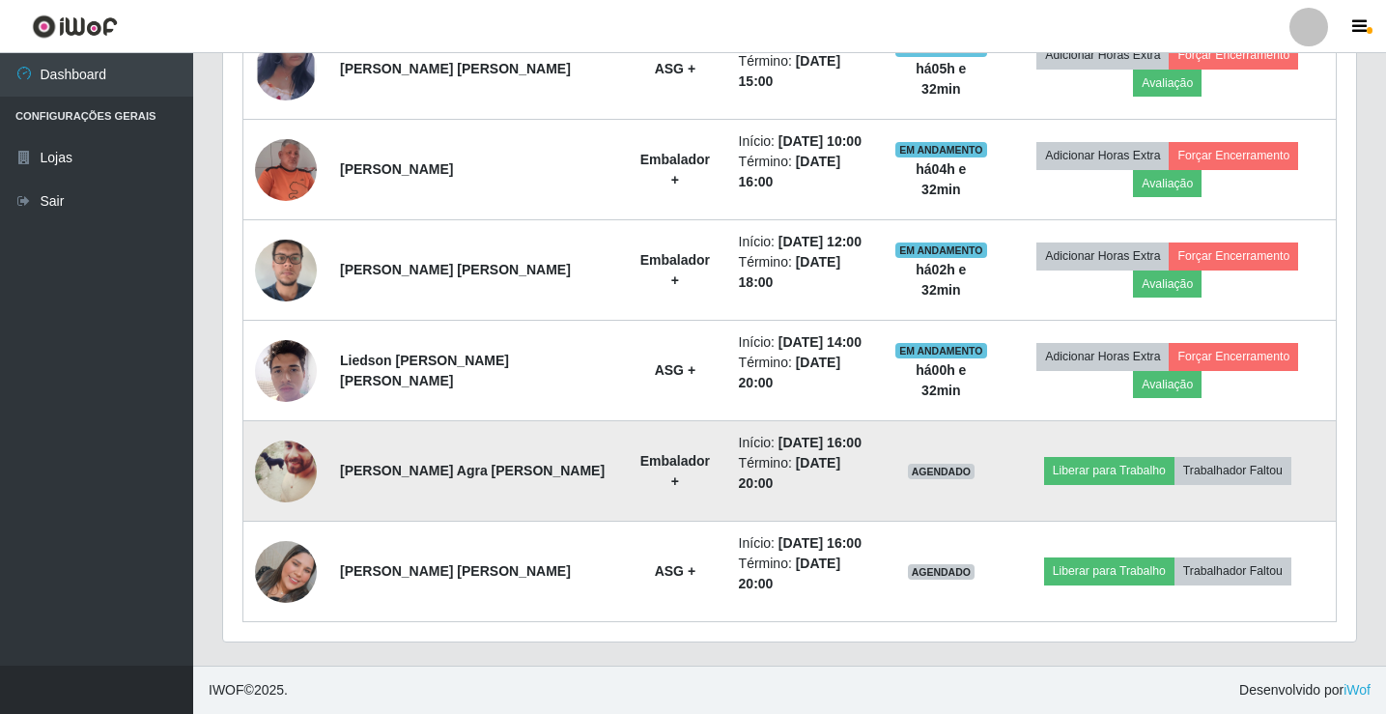
click at [283, 468] on img at bounding box center [286, 471] width 62 height 77
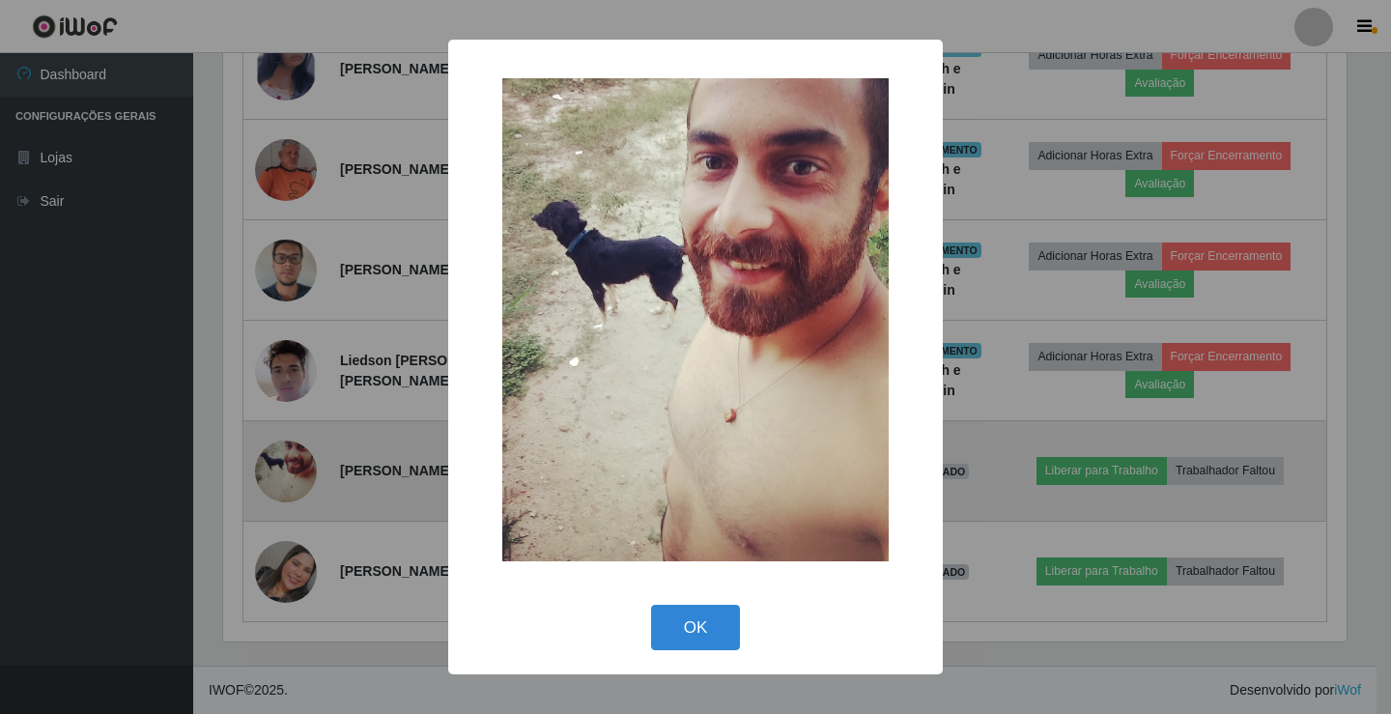
click at [282, 468] on div "× OK Cancel" at bounding box center [695, 357] width 1391 height 714
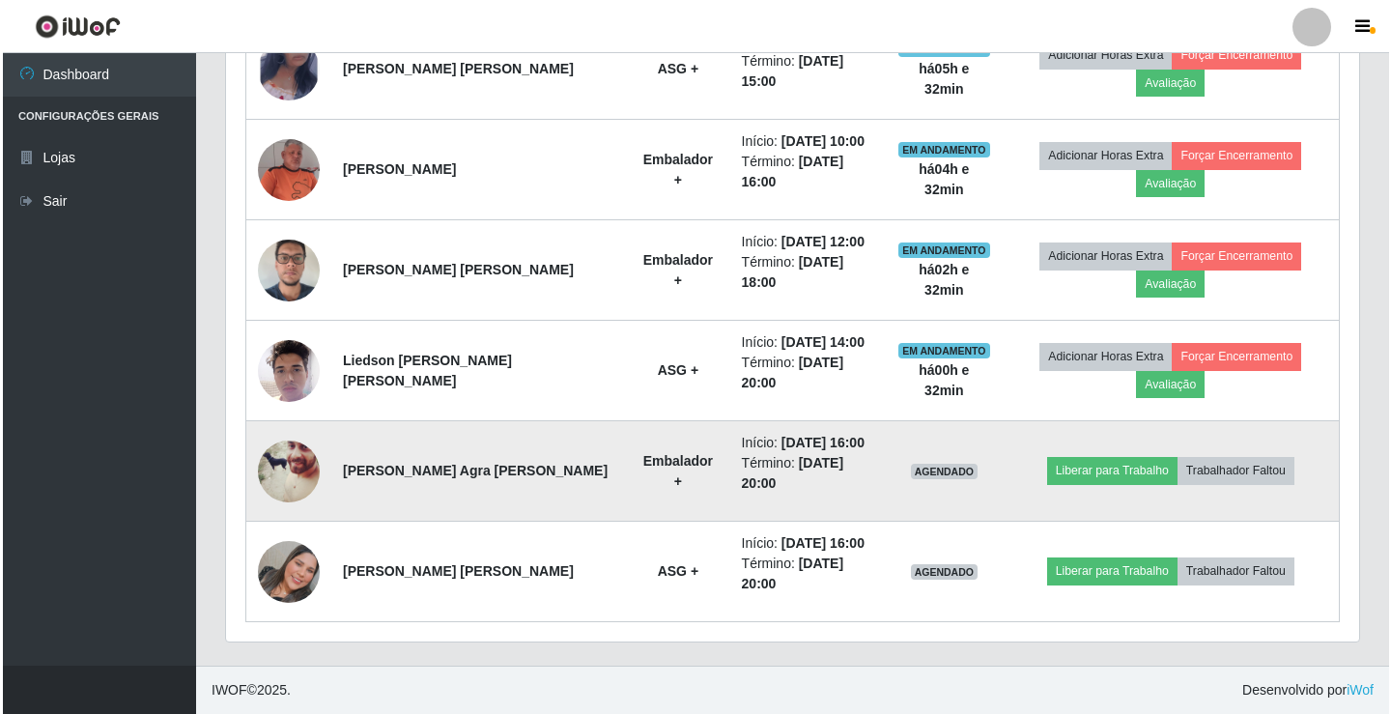
scroll to position [401, 1133]
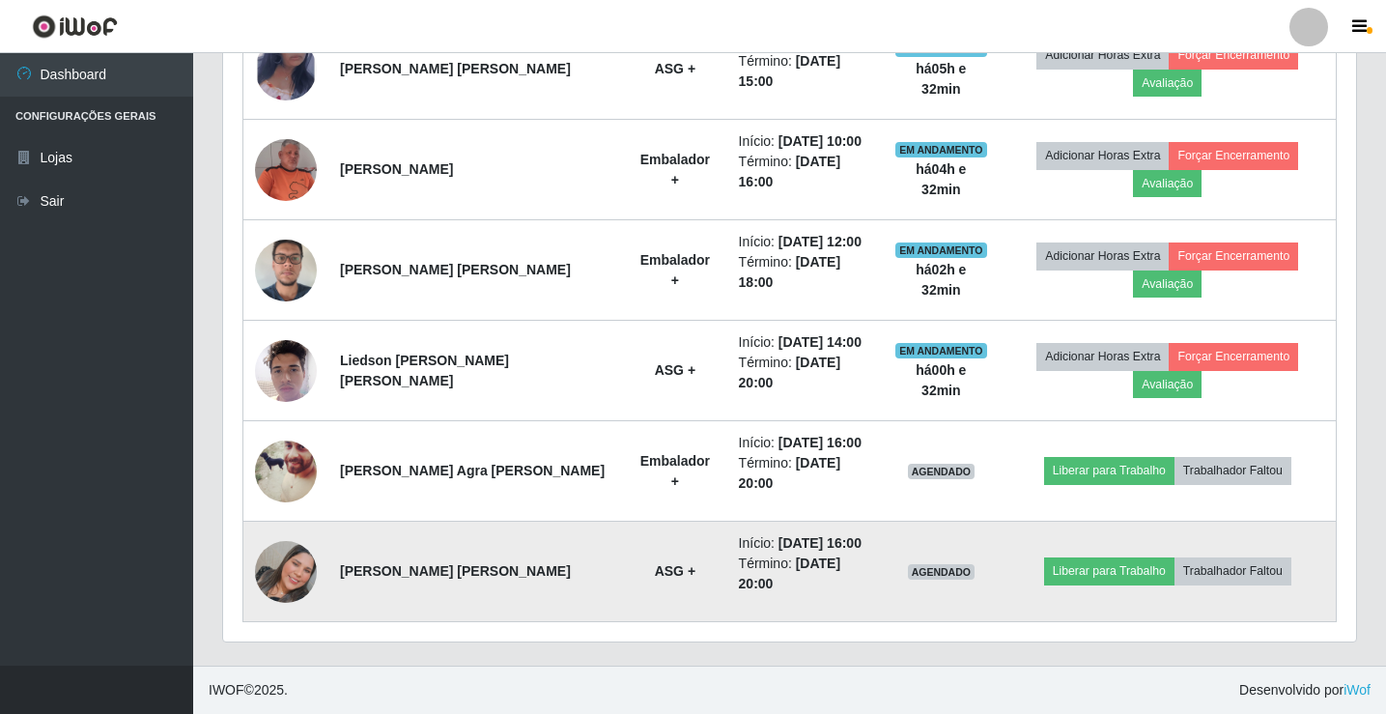
click at [302, 571] on img at bounding box center [286, 572] width 62 height 62
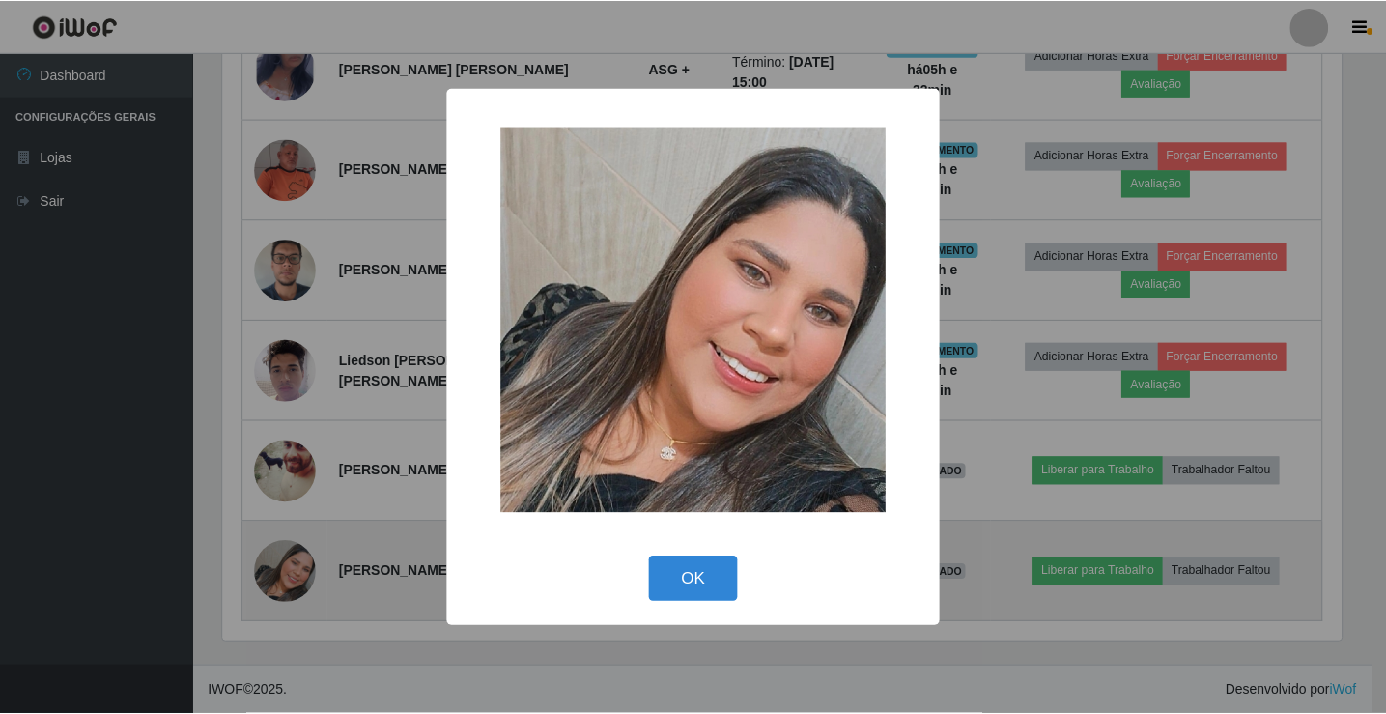
scroll to position [401, 1123]
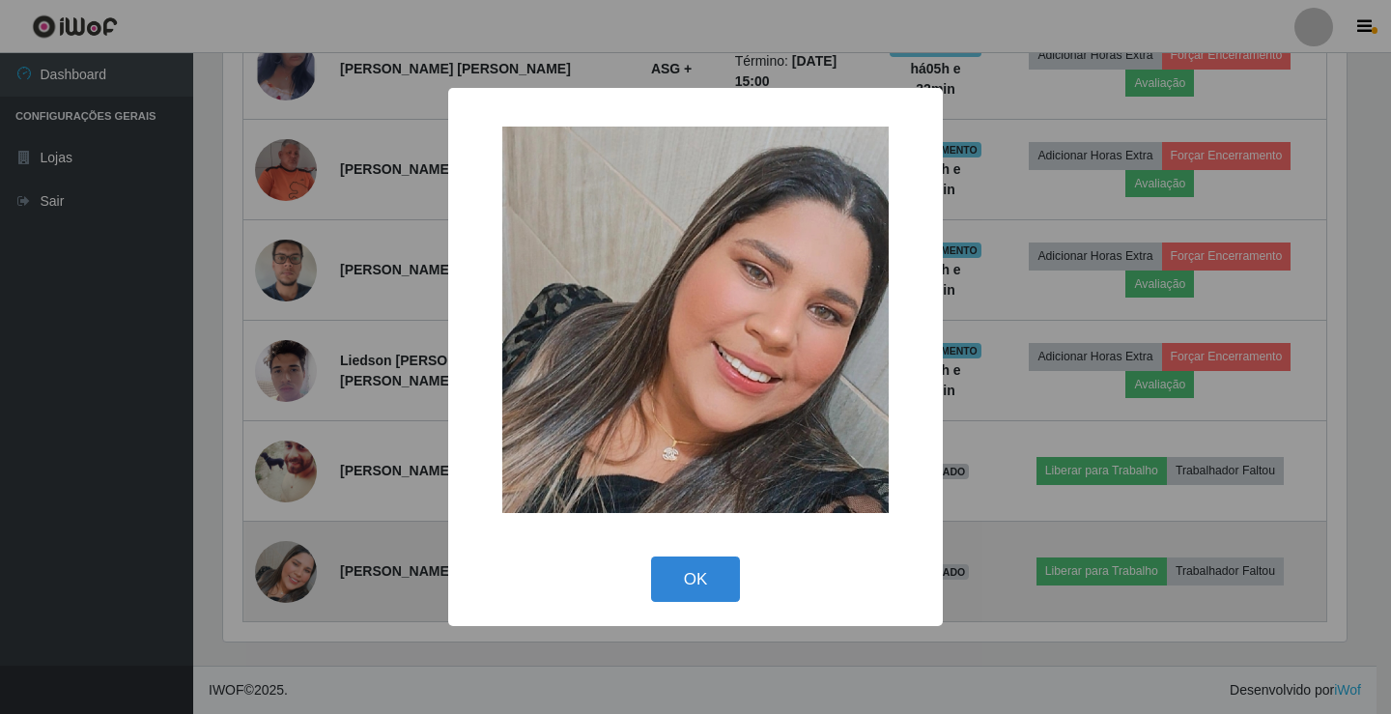
click at [302, 571] on div "× OK Cancel" at bounding box center [695, 357] width 1391 height 714
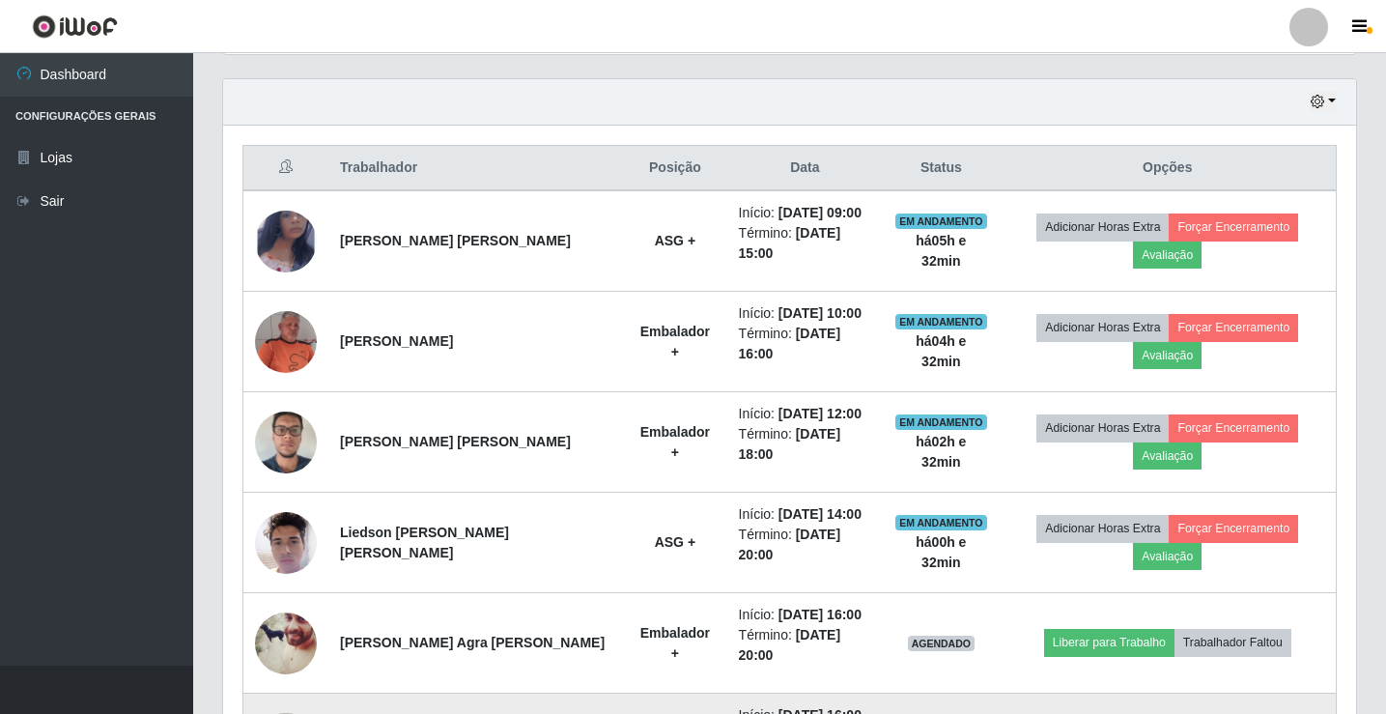
scroll to position [538, 0]
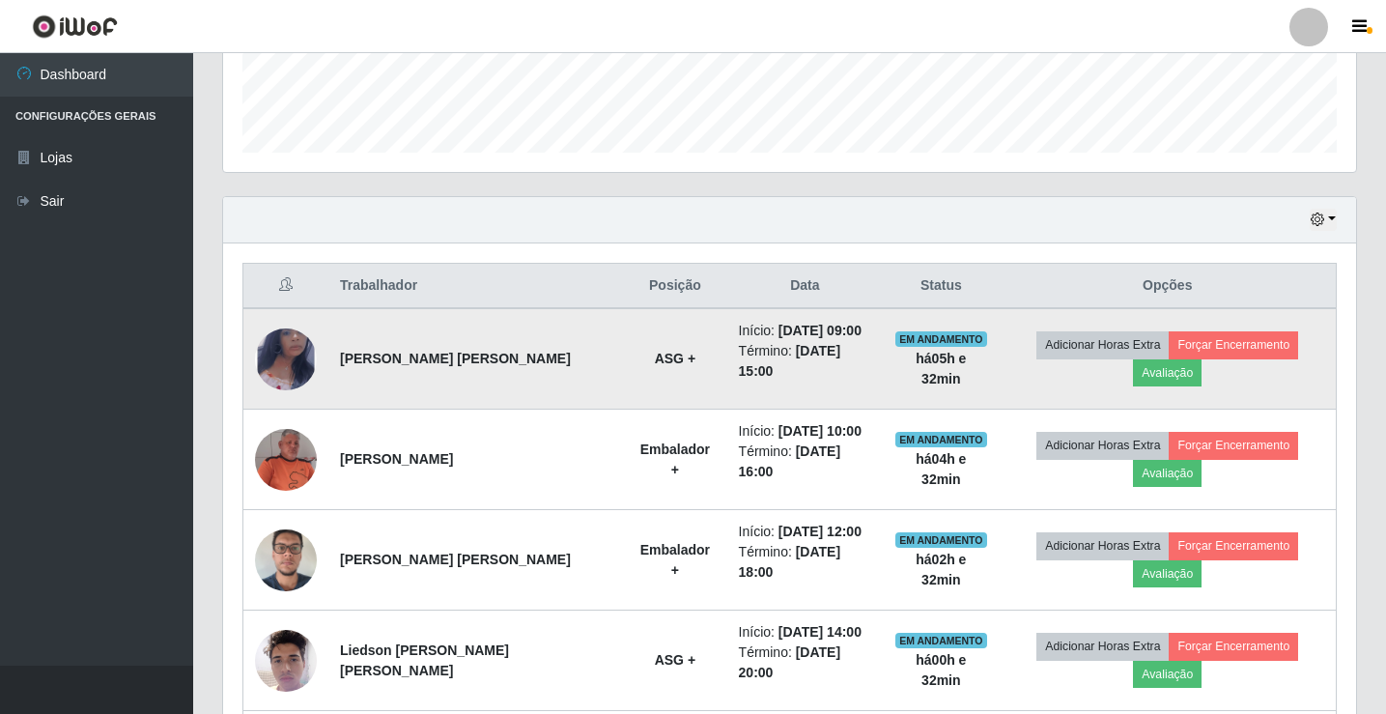
click at [315, 348] on img at bounding box center [286, 358] width 62 height 100
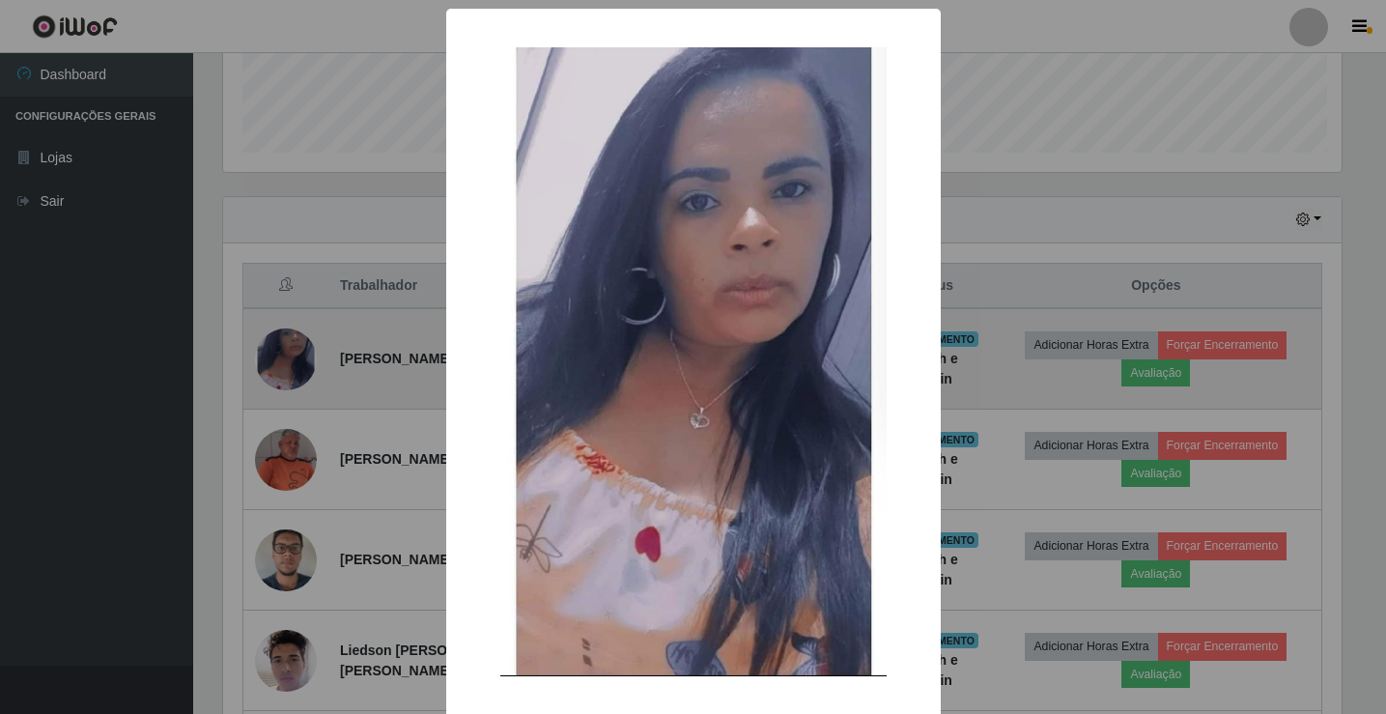
scroll to position [401, 1123]
click at [315, 348] on div "× OK Cancel" at bounding box center [695, 357] width 1391 height 714
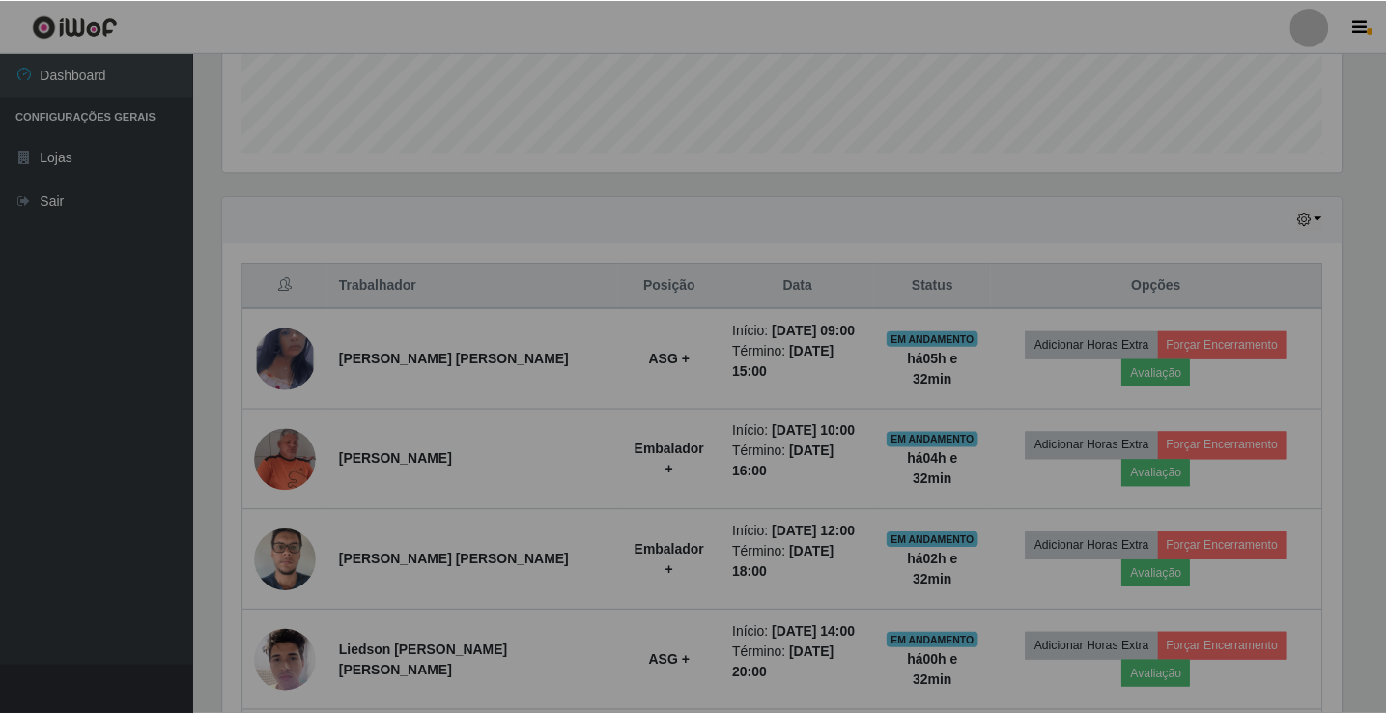
scroll to position [401, 1133]
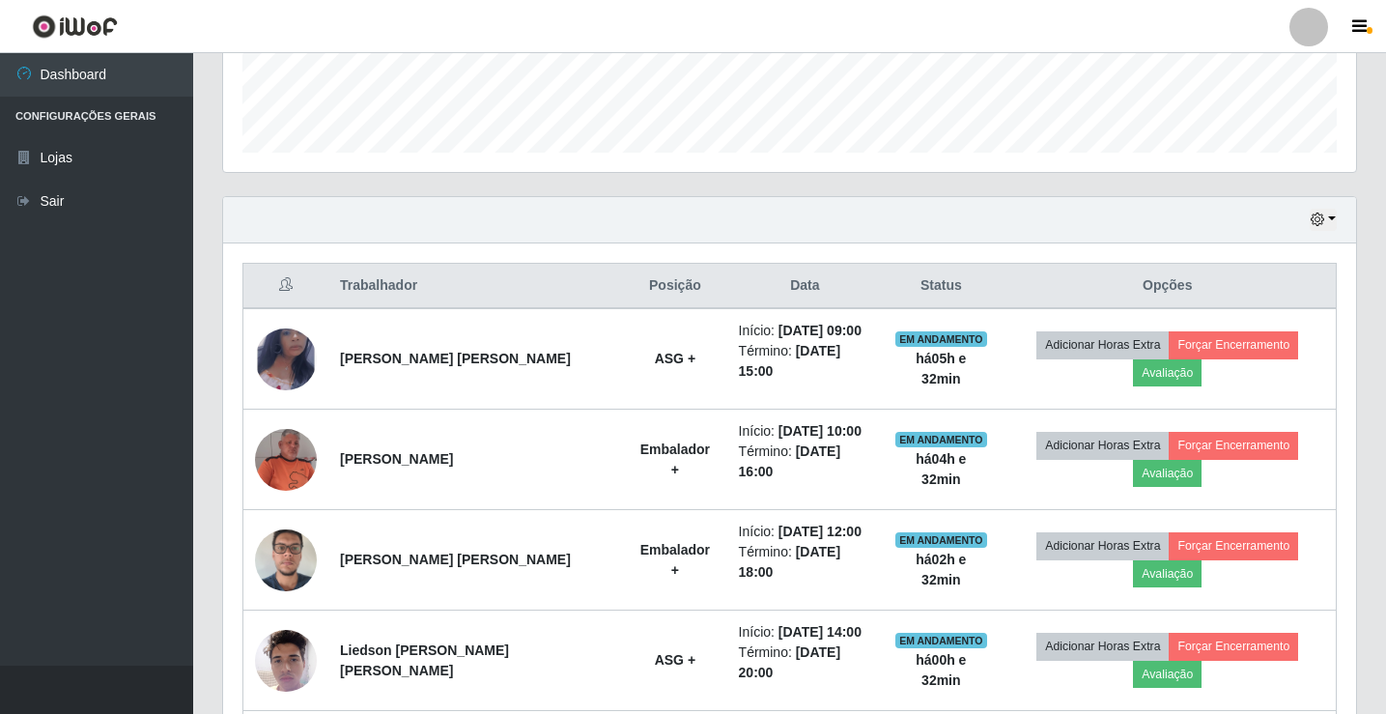
click at [1309, 34] on div at bounding box center [1309, 27] width 39 height 39
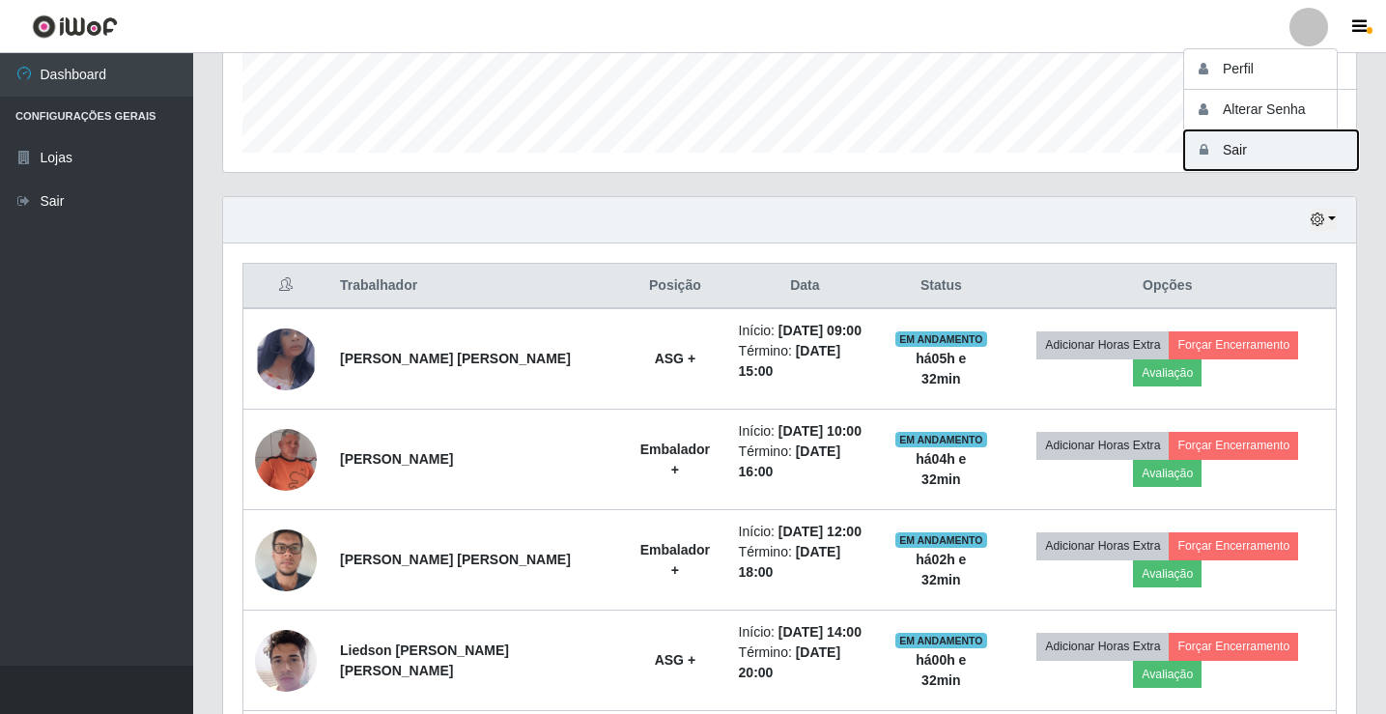
click at [1266, 153] on button "Sair" at bounding box center [1271, 150] width 174 height 40
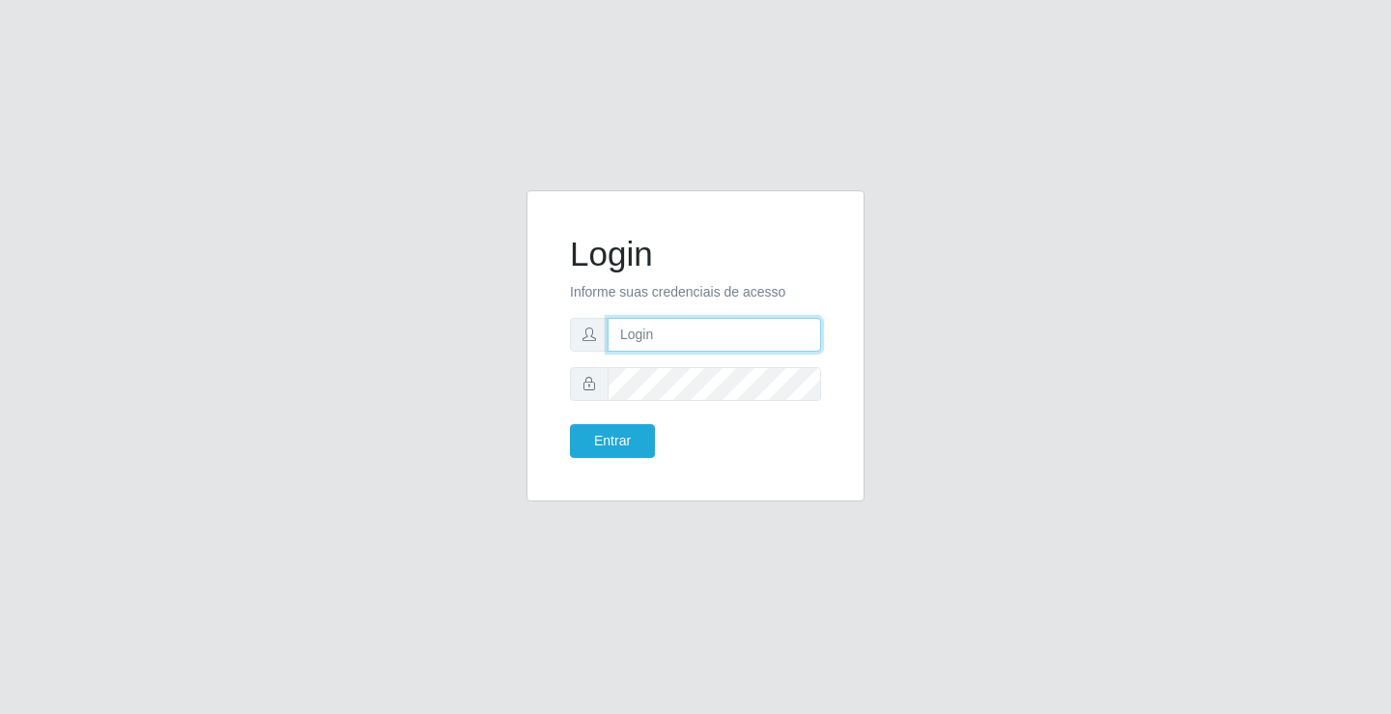
drag, startPoint x: 718, startPoint y: 325, endPoint x: 733, endPoint y: 338, distance: 20.5
click at [719, 324] on input "text" at bounding box center [714, 335] width 213 height 34
type input "[PERSON_NAME]"
click at [570, 424] on button "Entrar" at bounding box center [612, 441] width 85 height 34
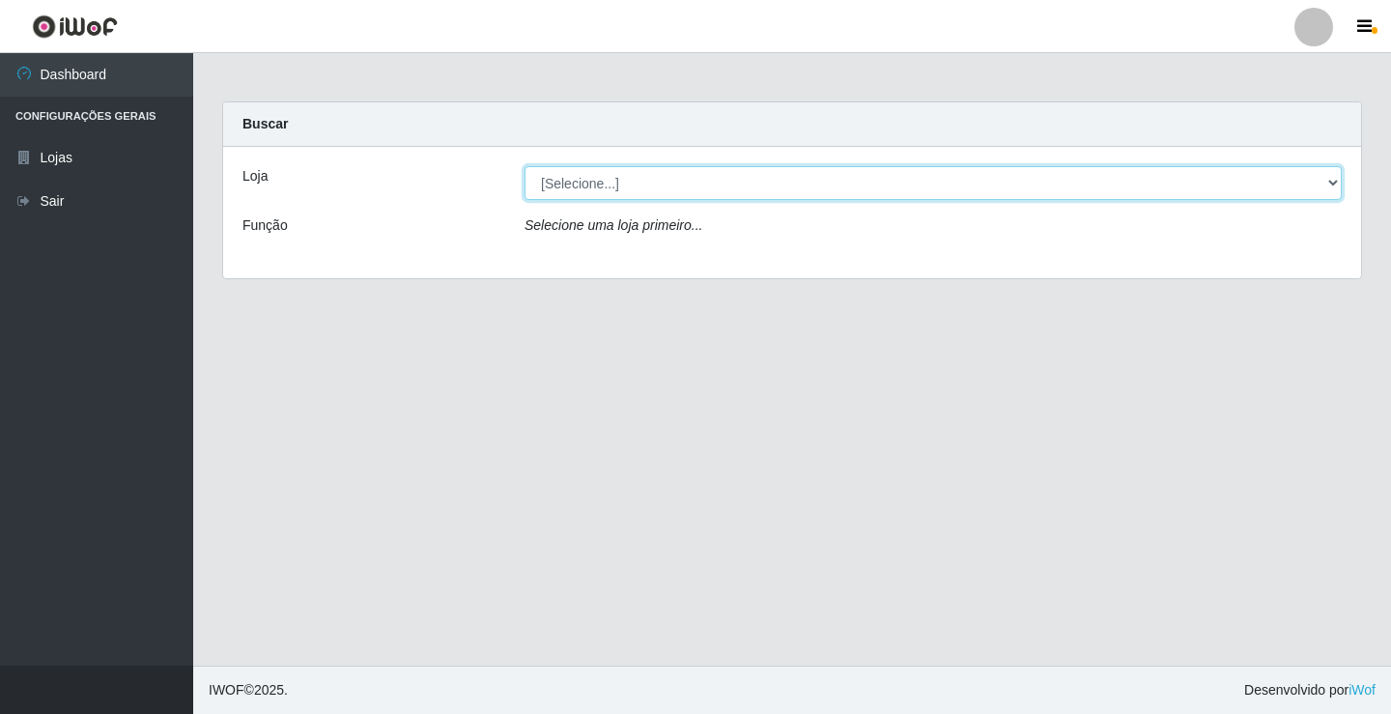
click at [762, 188] on select "[Selecione...] Ideal - Conceição" at bounding box center [933, 183] width 817 height 34
select select "231"
click at [525, 166] on select "[Selecione...] Ideal - Conceição" at bounding box center [933, 183] width 817 height 34
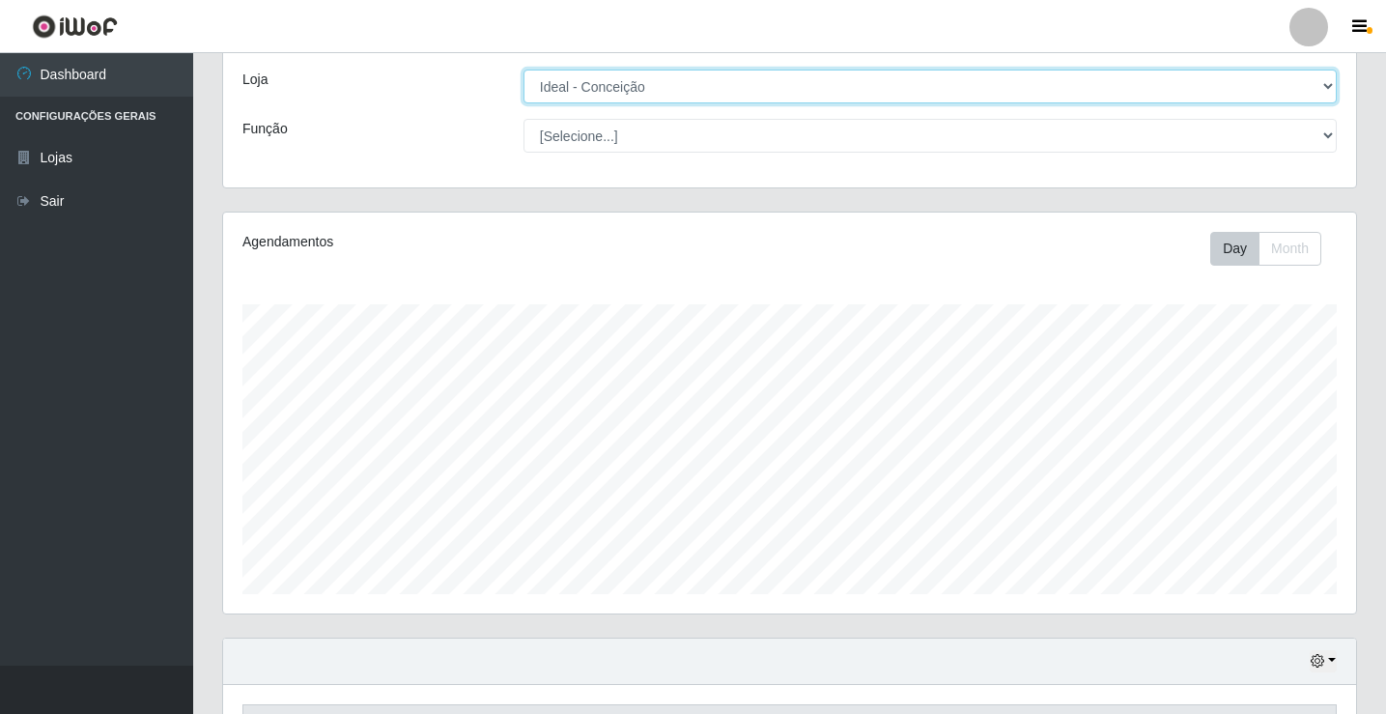
scroll to position [580, 0]
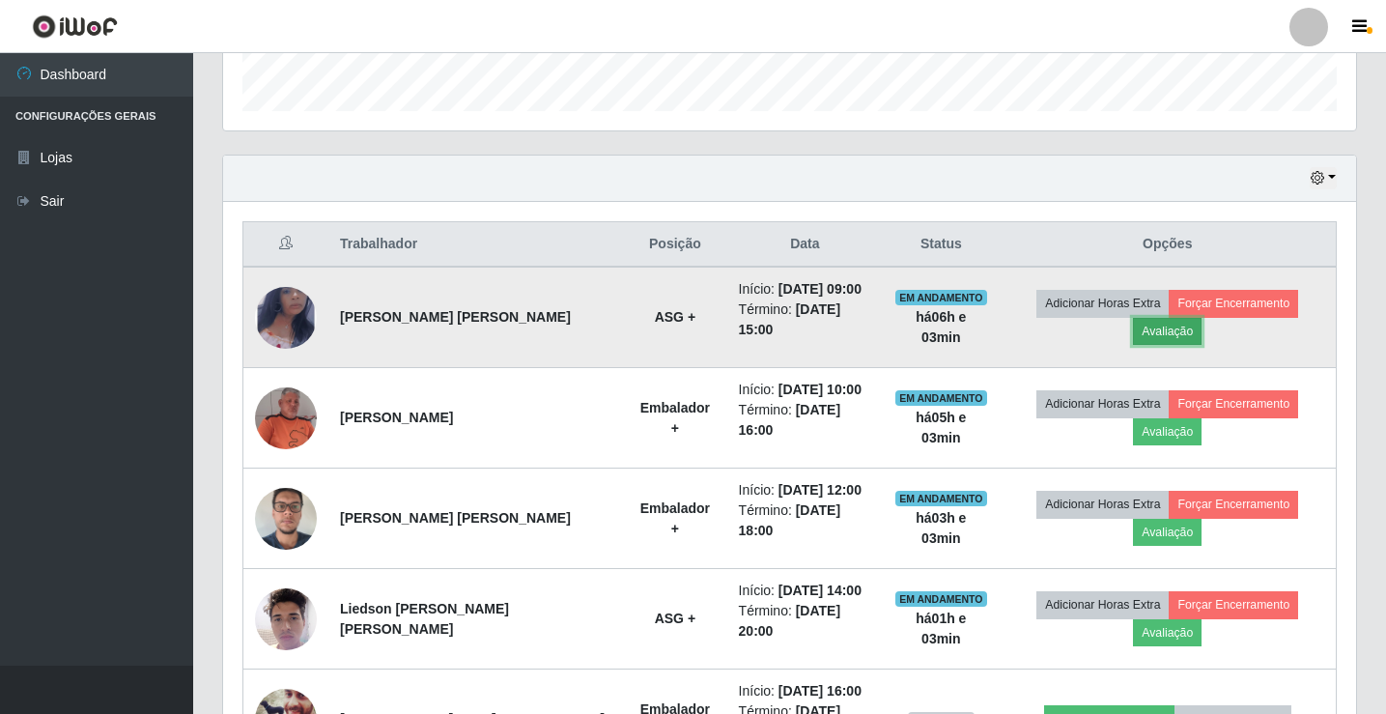
click at [1150, 333] on button "Avaliação" at bounding box center [1167, 331] width 69 height 27
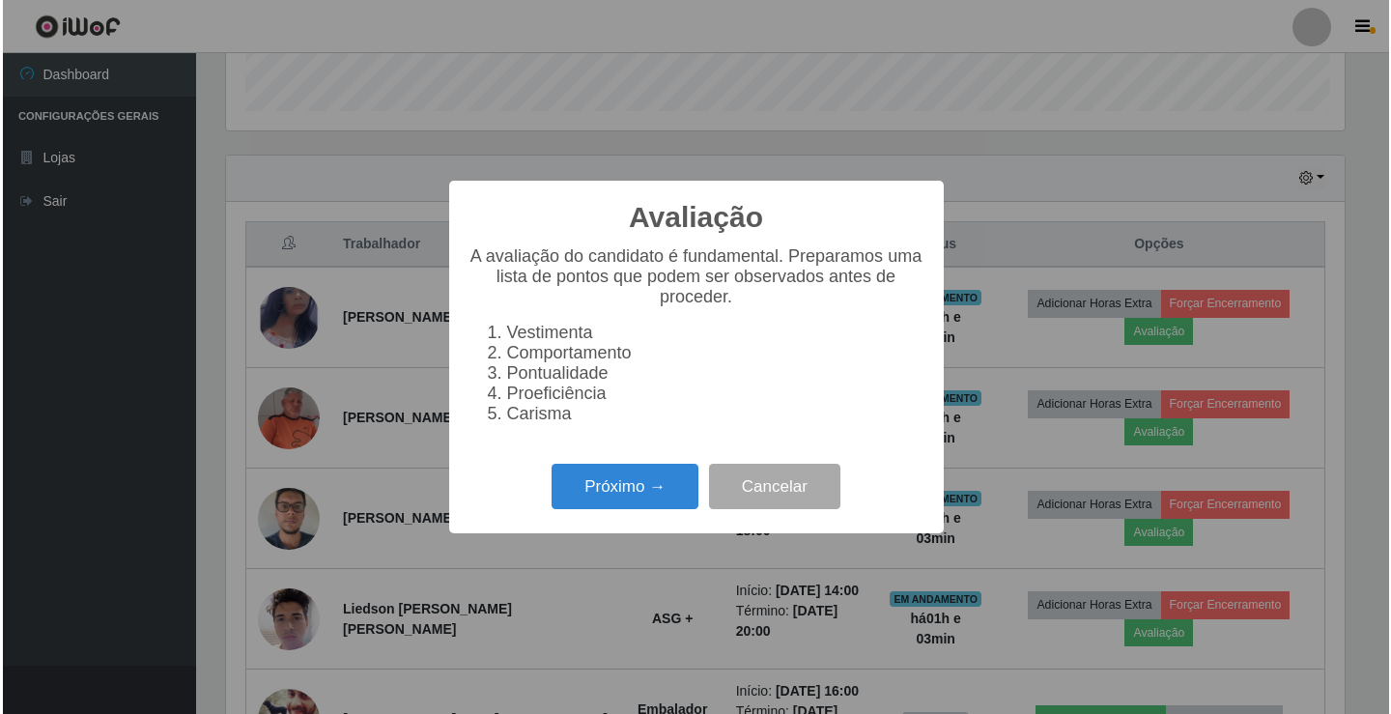
scroll to position [401, 1123]
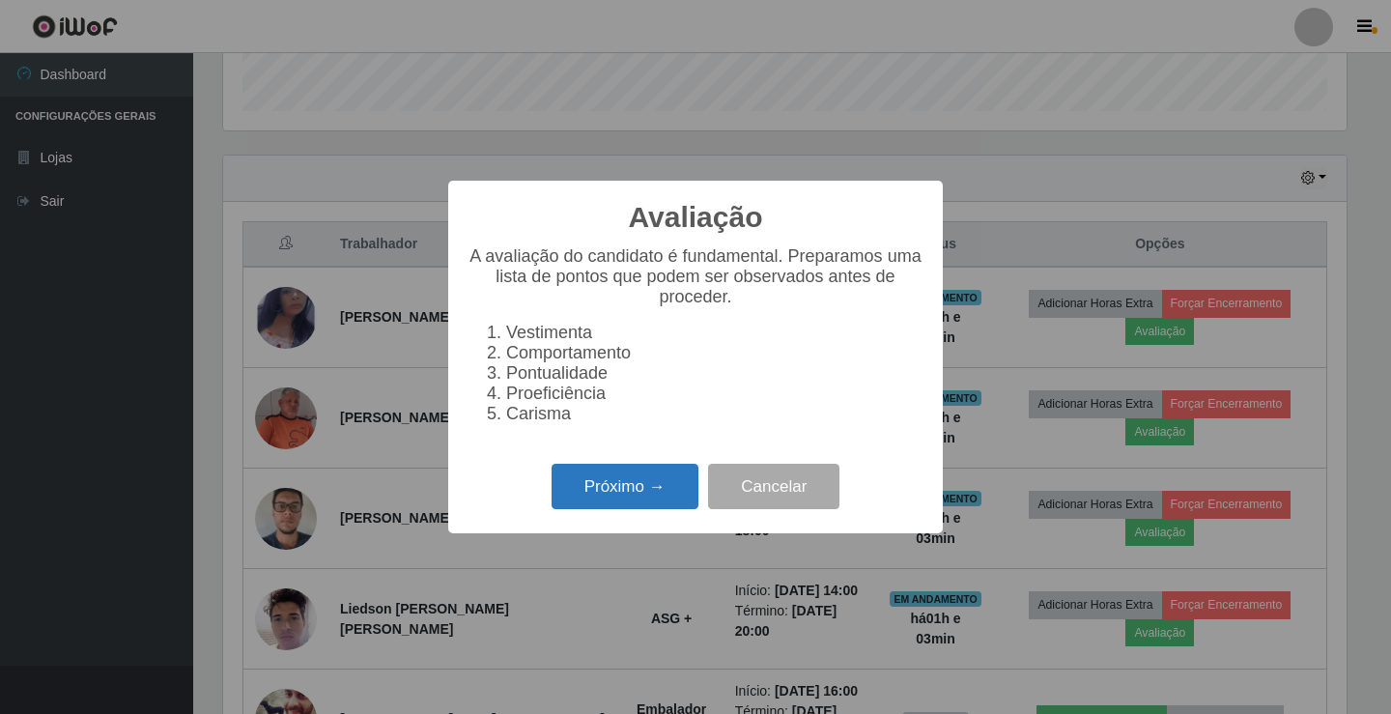
click at [613, 506] on button "Próximo →" at bounding box center [625, 486] width 147 height 45
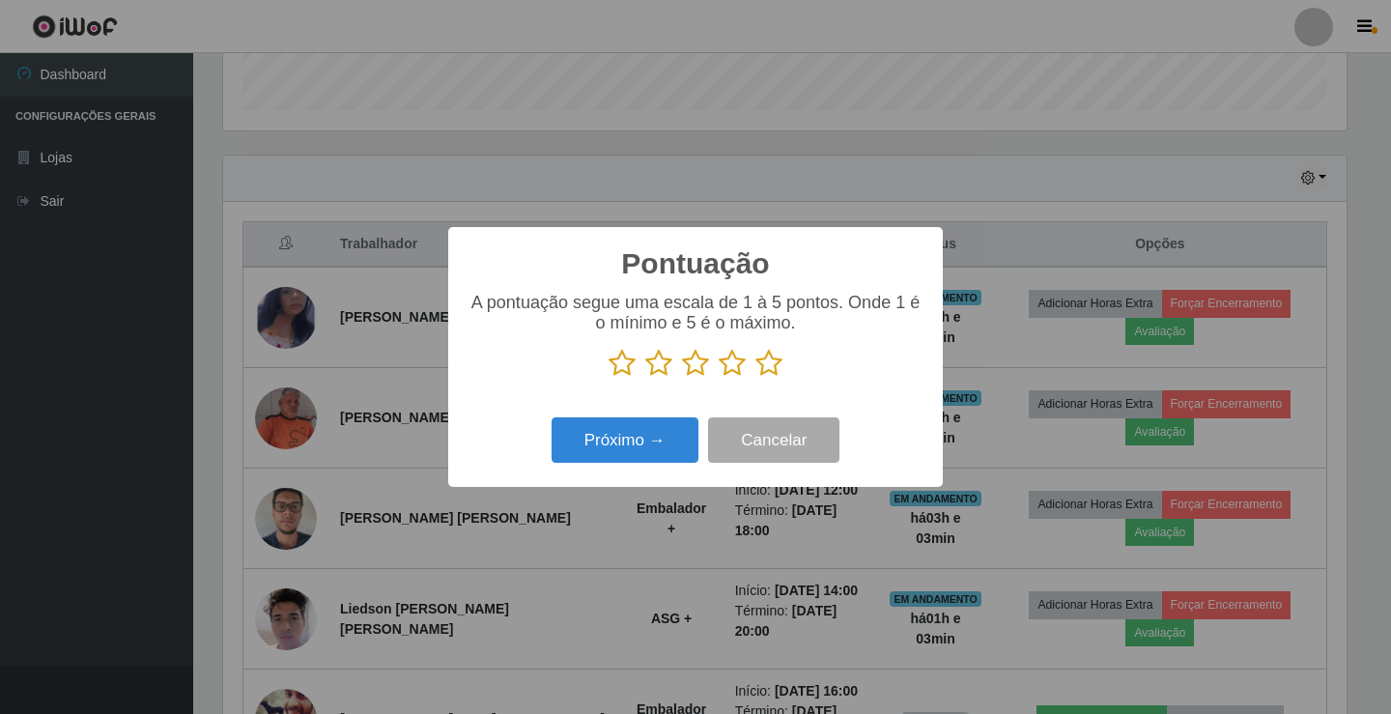
drag, startPoint x: 696, startPoint y: 347, endPoint x: 694, endPoint y: 356, distance: 10.1
click at [695, 355] on div "A pontuação segue uma escala de 1 à 5 pontos. Onde 1 é o mínimo e 5 é o máximo." at bounding box center [696, 335] width 456 height 85
click at [692, 363] on icon at bounding box center [695, 363] width 27 height 29
click at [682, 378] on input "radio" at bounding box center [682, 378] width 0 height 0
click at [614, 435] on button "Próximo →" at bounding box center [625, 439] width 147 height 45
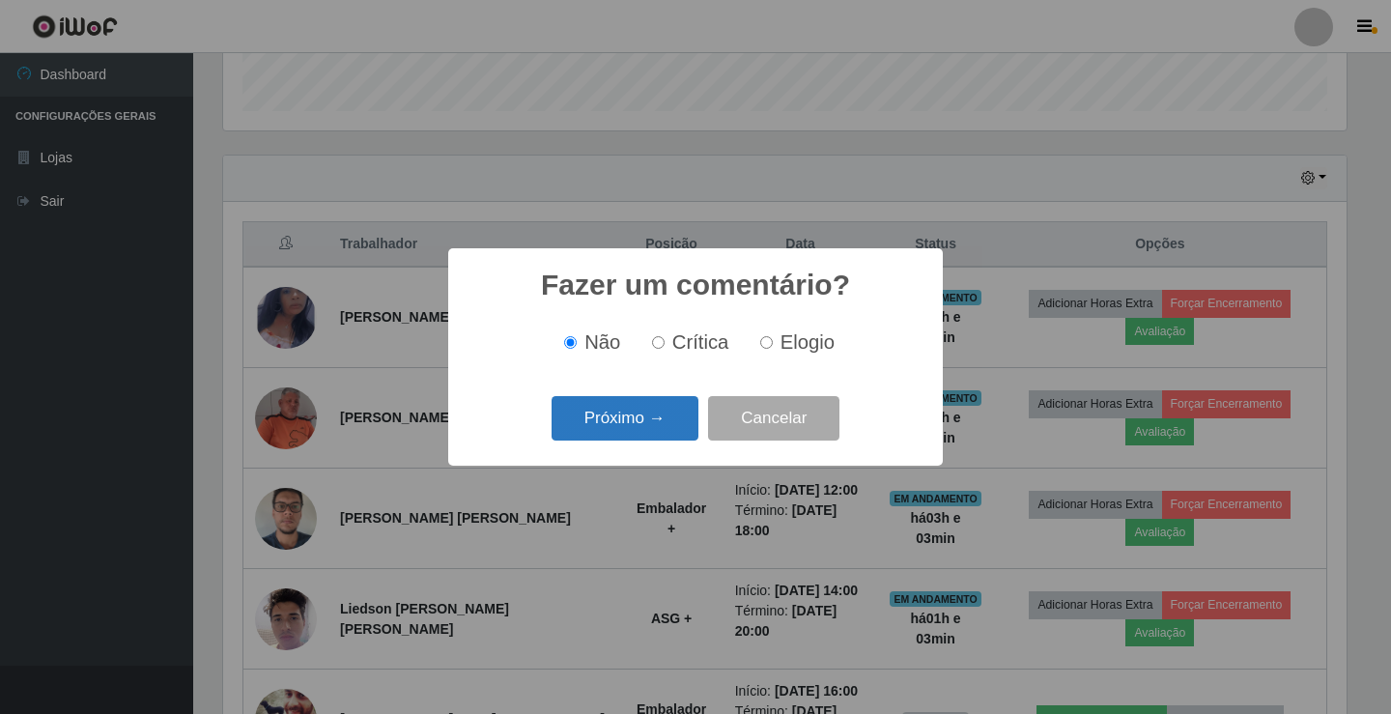
click at [633, 420] on button "Próximo →" at bounding box center [625, 418] width 147 height 45
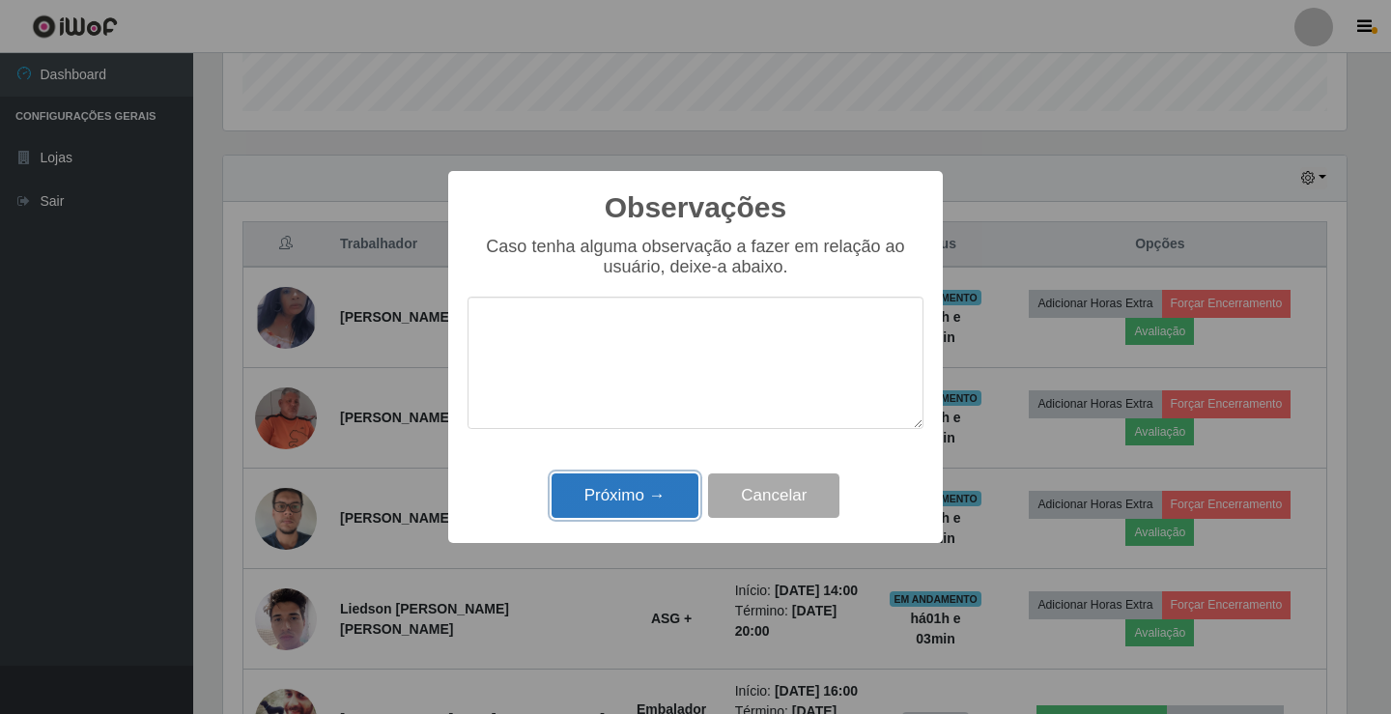
click at [600, 500] on button "Próximo →" at bounding box center [625, 495] width 147 height 45
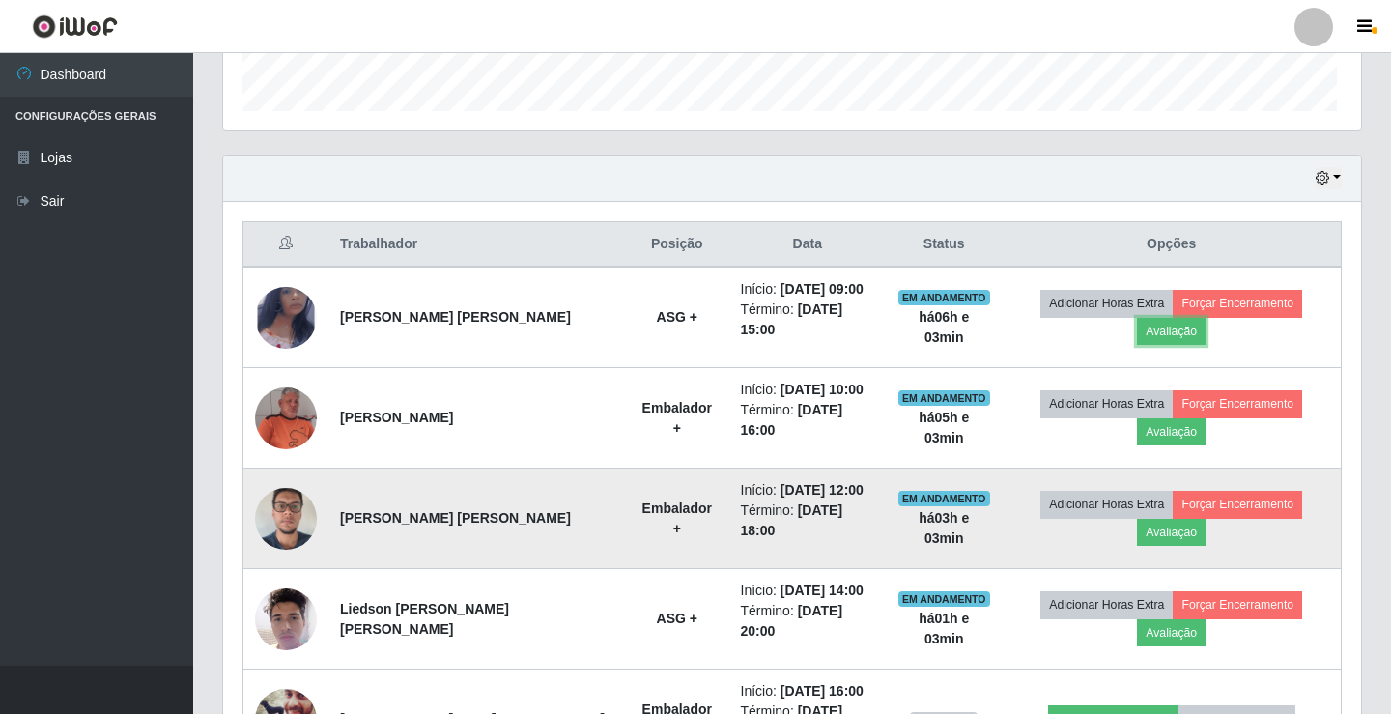
scroll to position [401, 1133]
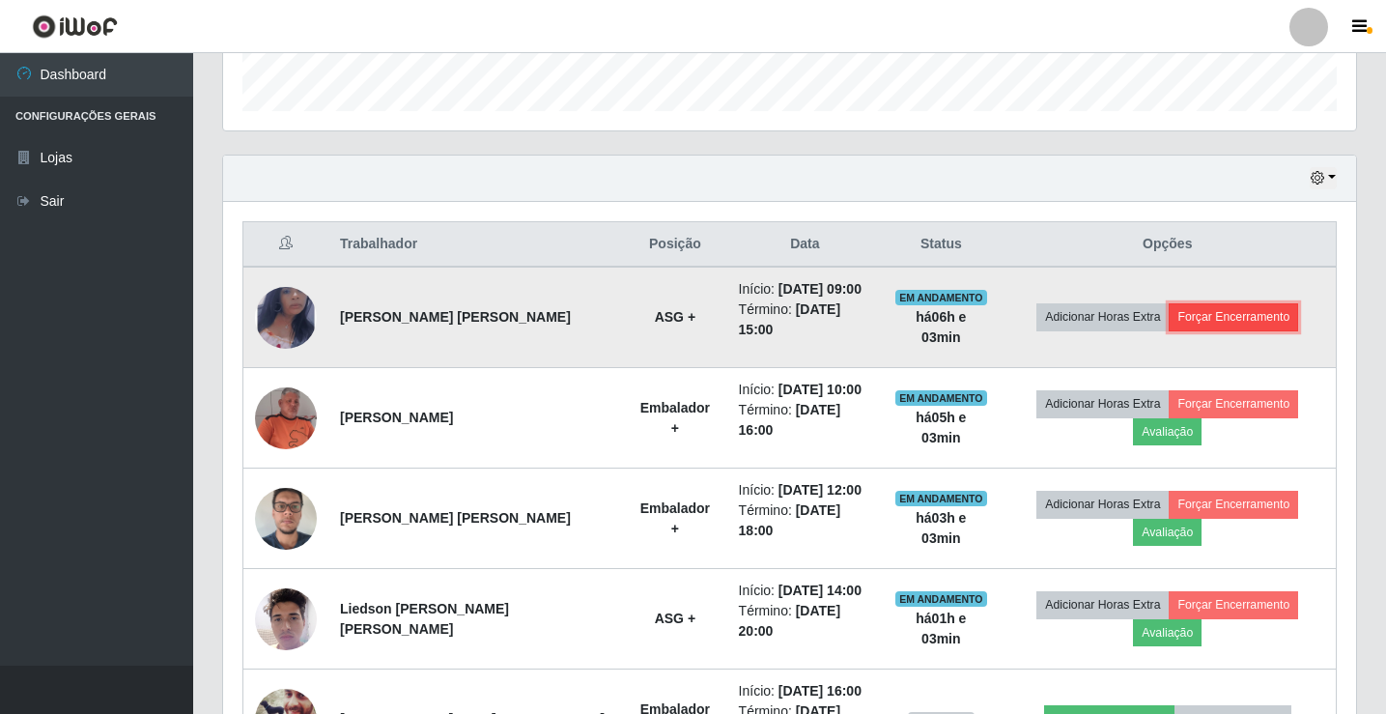
click at [1232, 310] on button "Forçar Encerramento" at bounding box center [1233, 316] width 129 height 27
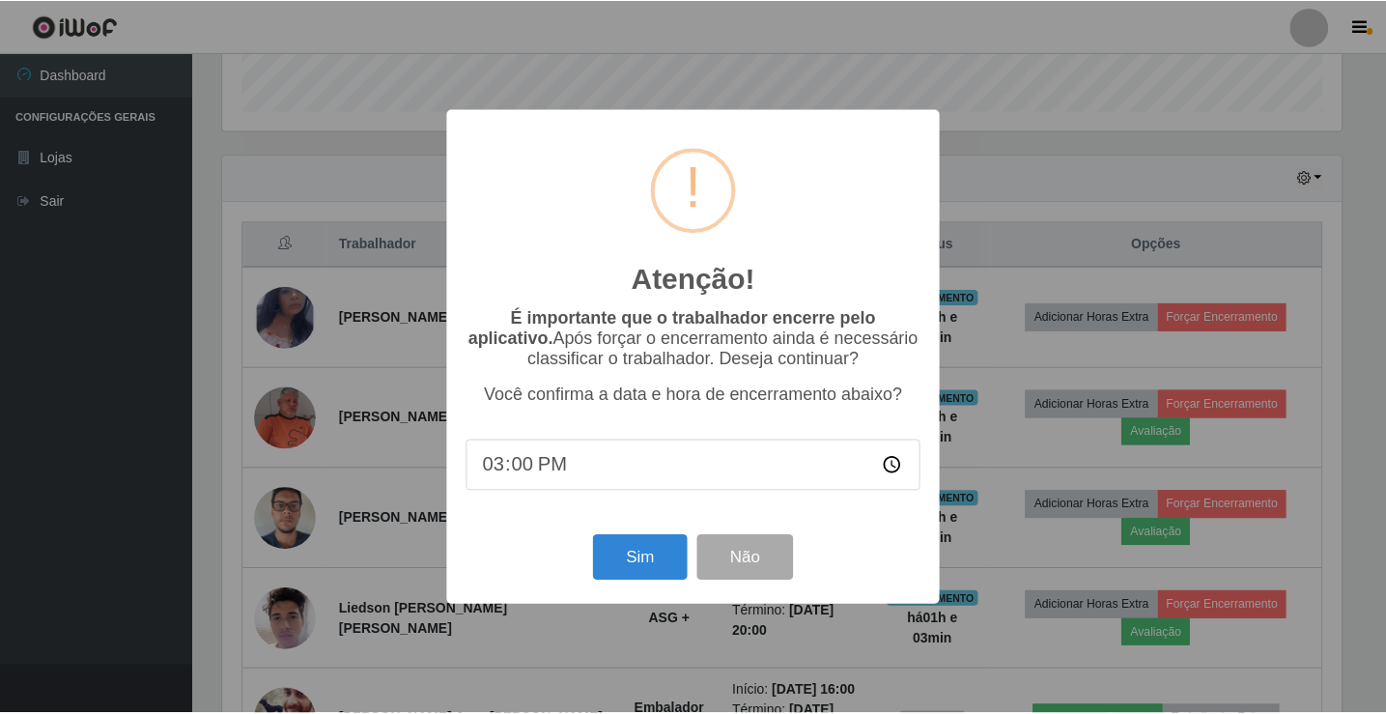
scroll to position [401, 1123]
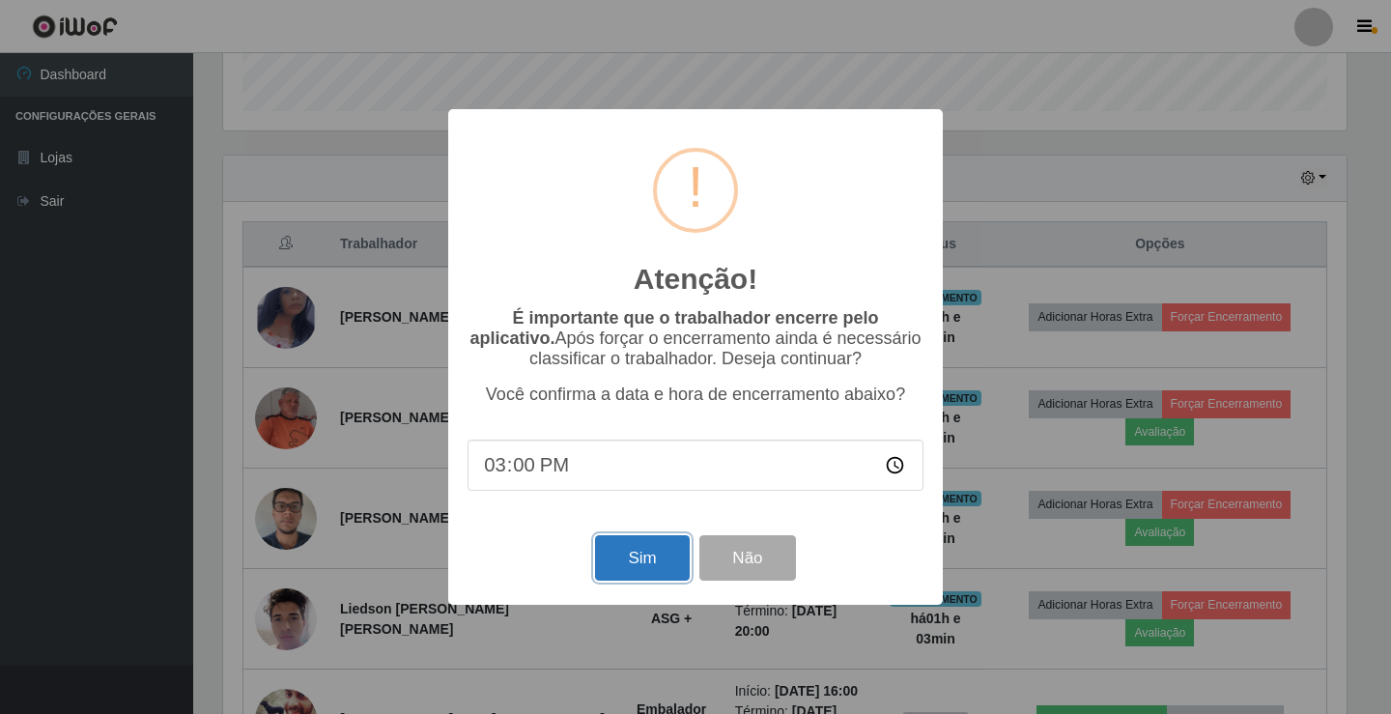
click at [656, 562] on button "Sim" at bounding box center [642, 557] width 94 height 45
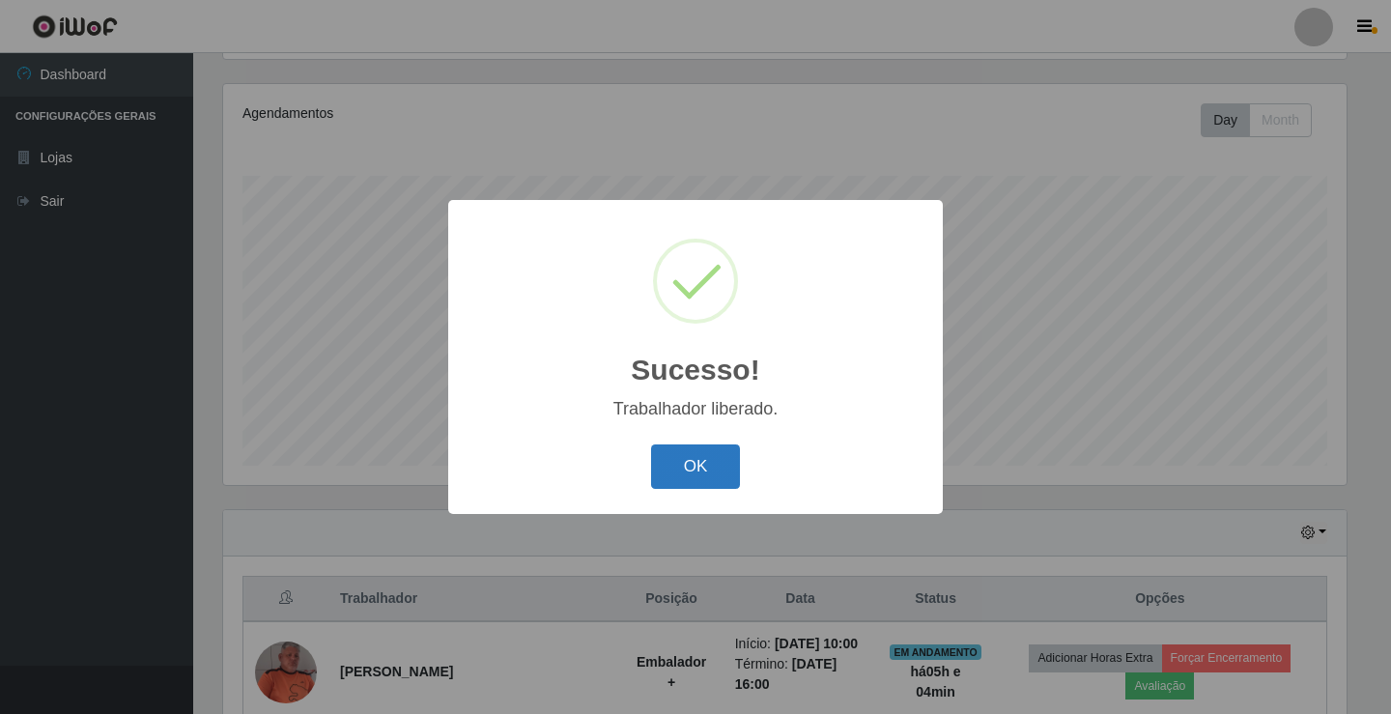
click at [706, 467] on button "OK" at bounding box center [696, 466] width 90 height 45
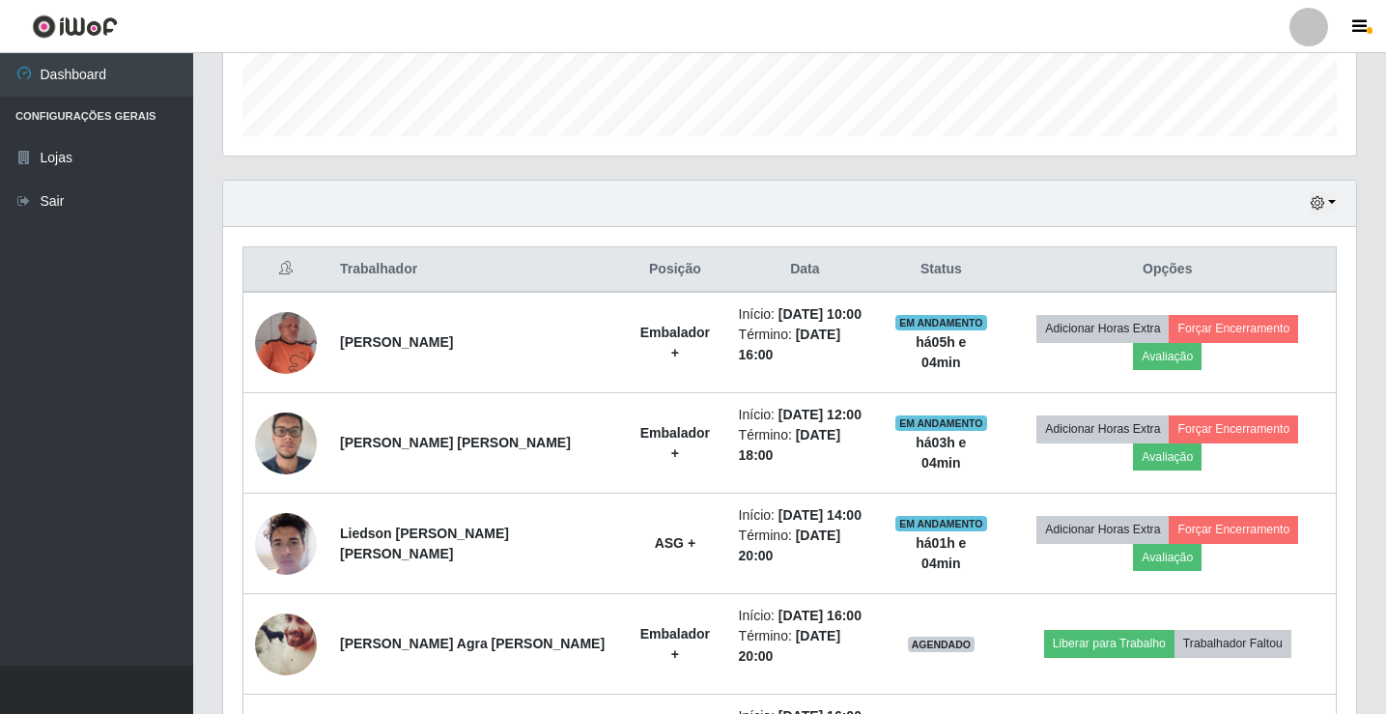
scroll to position [611, 0]
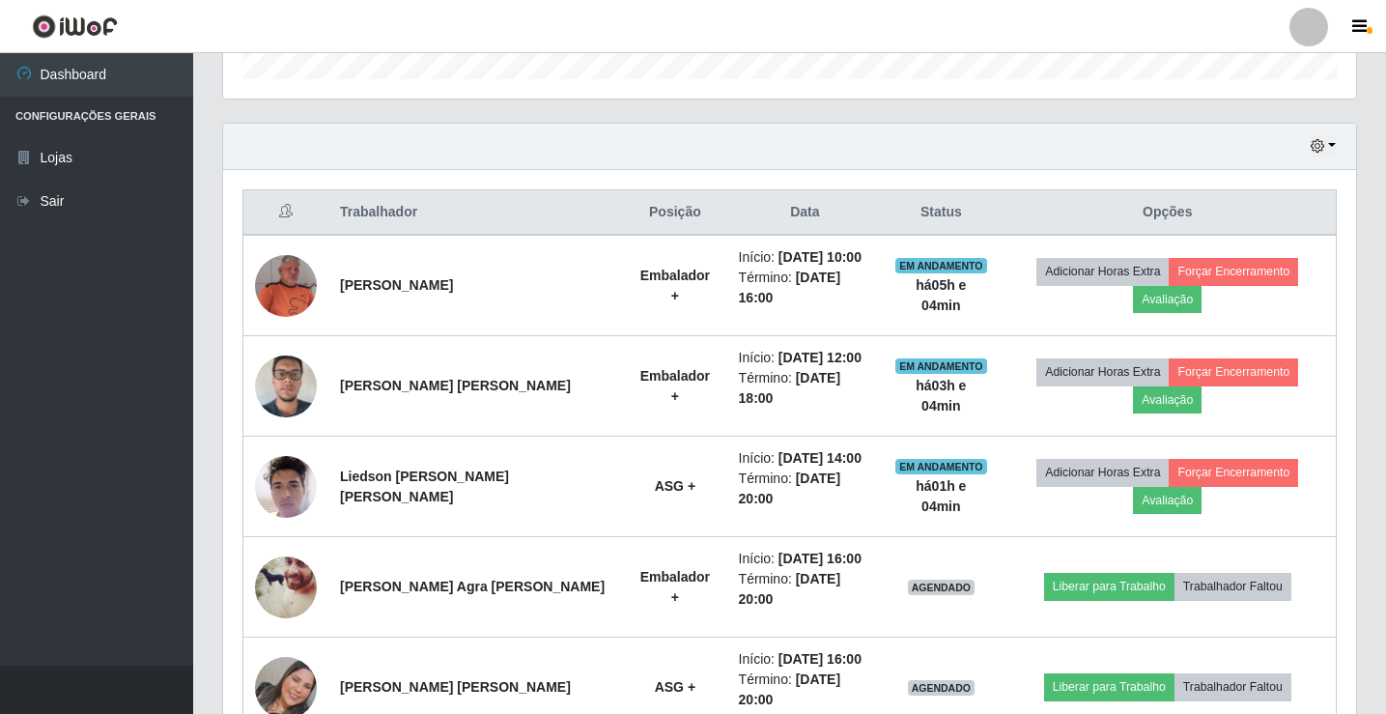
click at [1317, 30] on div at bounding box center [1309, 27] width 39 height 39
click at [1279, 151] on button "Sair" at bounding box center [1271, 150] width 174 height 40
